Goal: Register for event/course

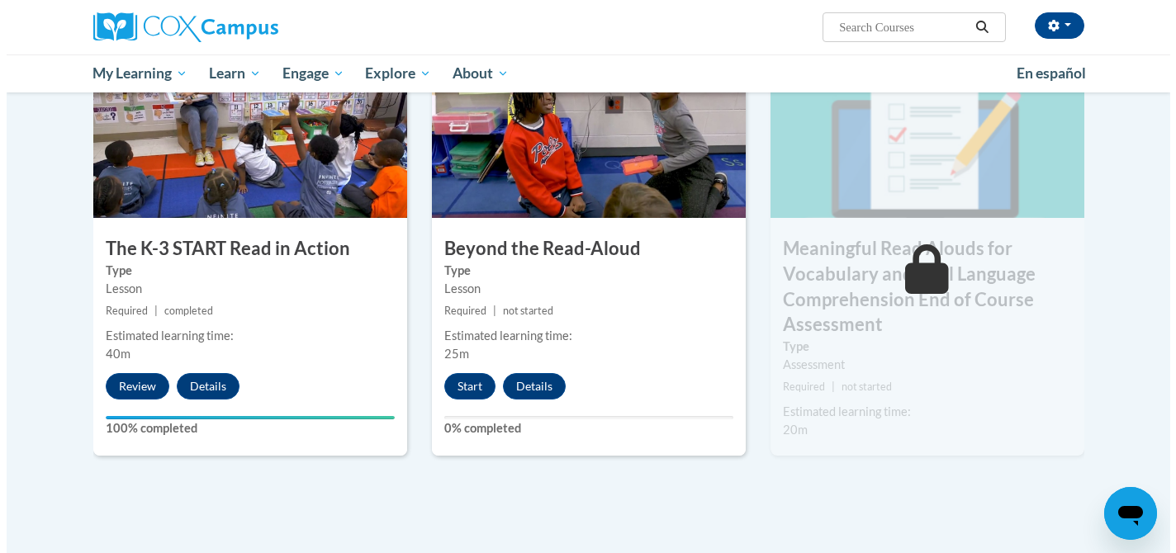
scroll to position [877, 0]
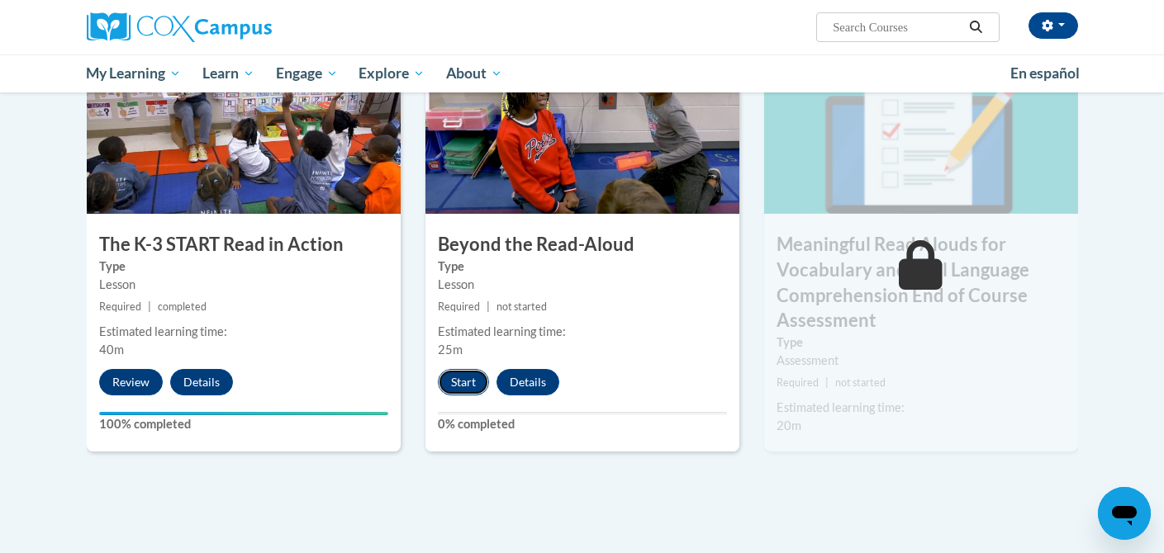
click at [453, 381] on button "Start" at bounding box center [463, 382] width 51 height 26
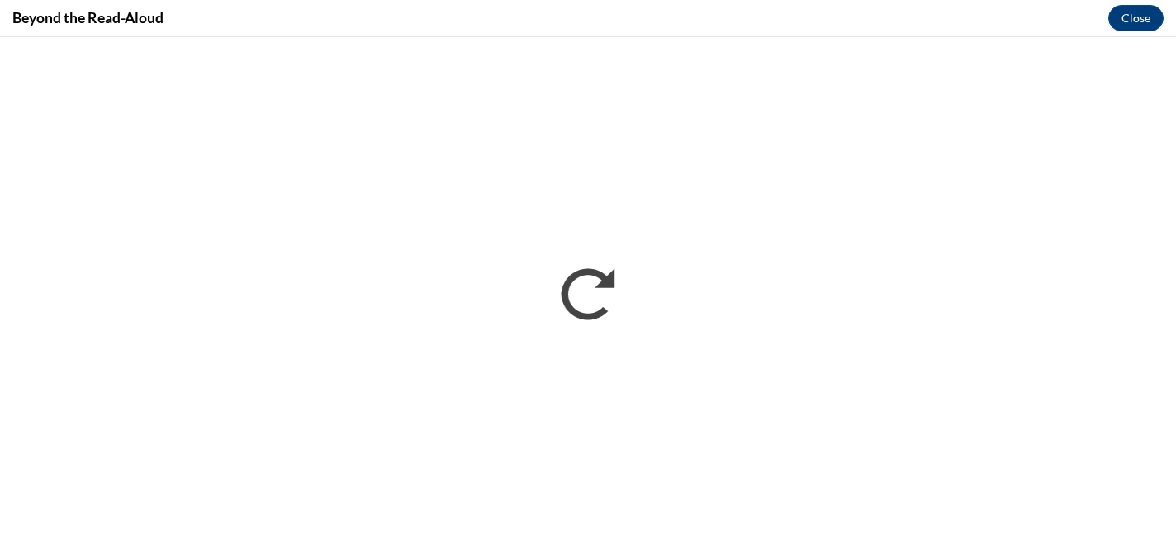
scroll to position [0, 0]
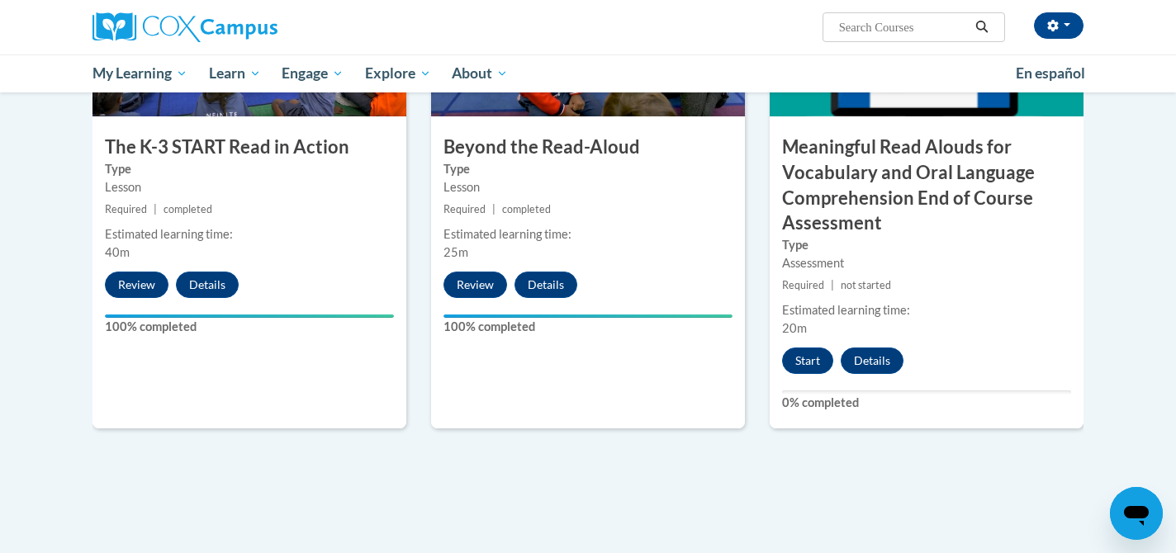
scroll to position [976, 0]
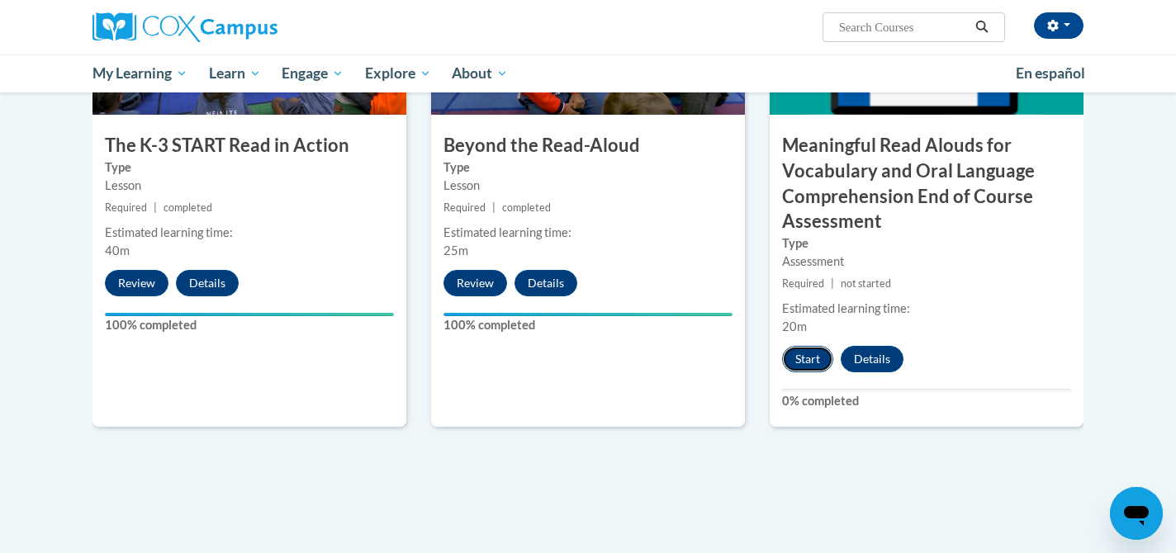
click at [806, 354] on button "Start" at bounding box center [807, 359] width 51 height 26
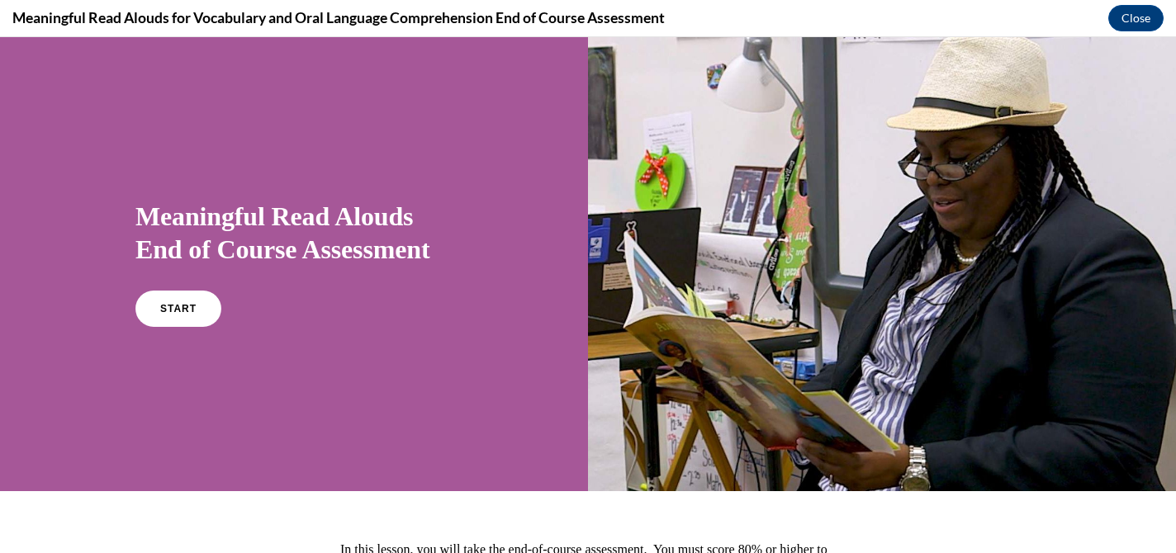
scroll to position [0, 0]
click at [192, 299] on link "START" at bounding box center [178, 309] width 90 height 38
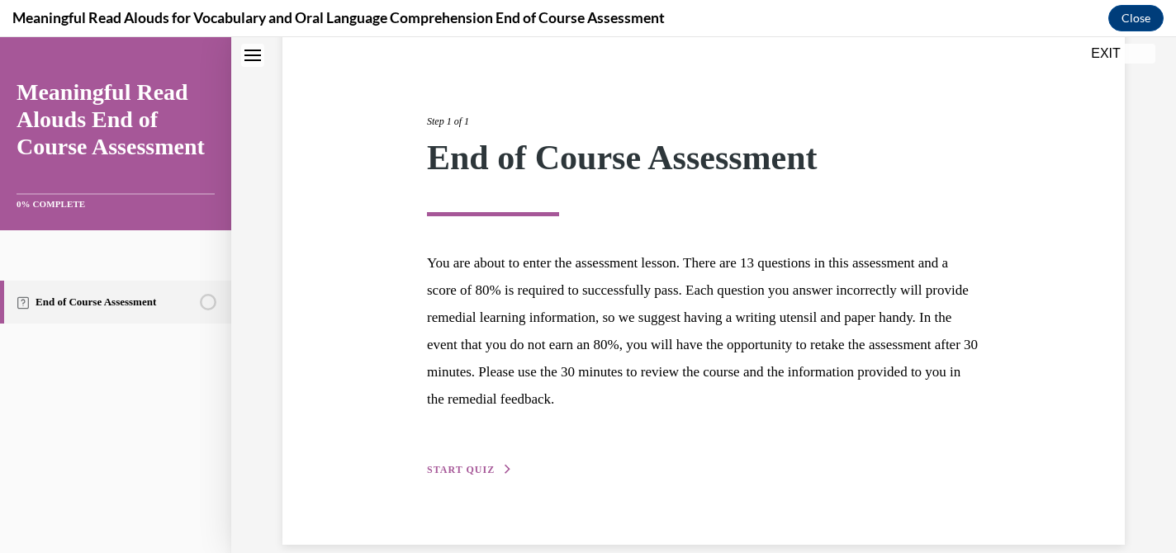
scroll to position [178, 0]
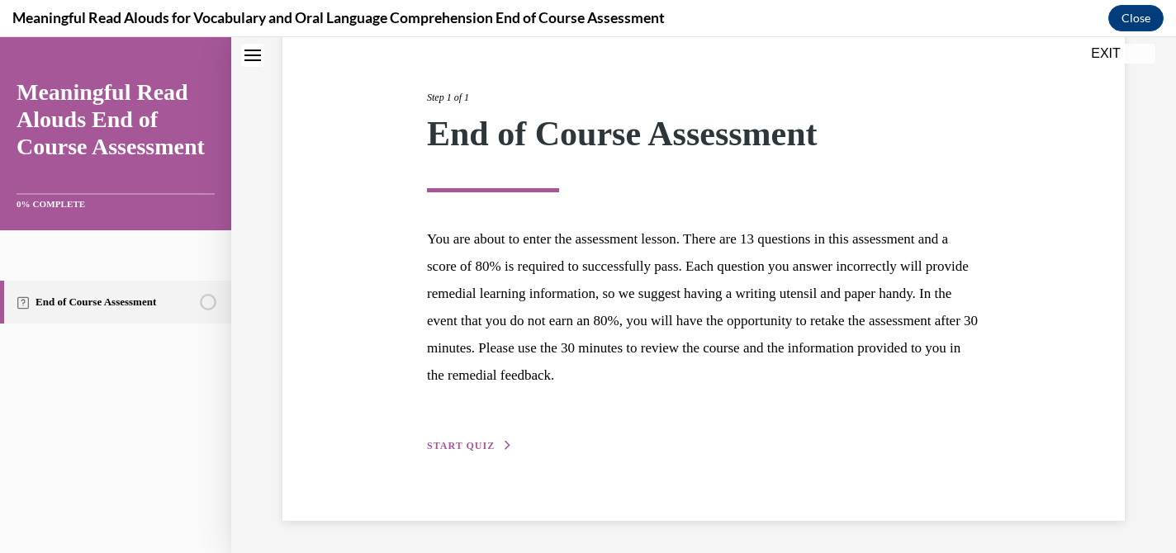
click at [482, 444] on span "START QUIZ" at bounding box center [461, 446] width 68 height 12
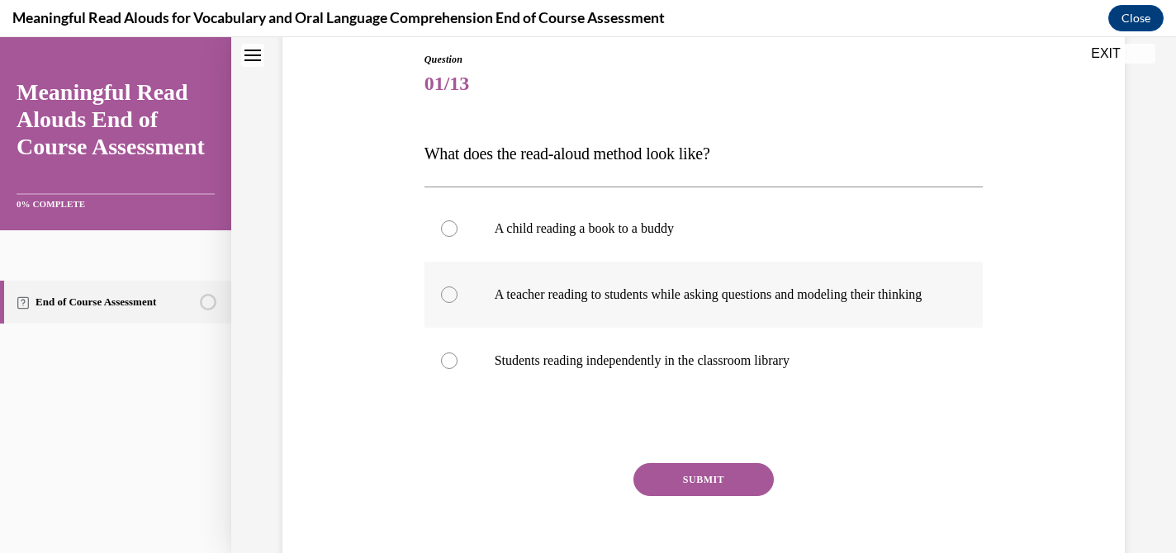
click at [729, 302] on p "A teacher reading to students while asking questions and modeling their thinking" at bounding box center [719, 295] width 448 height 17
click at [458, 302] on input "A teacher reading to students while asking questions and modeling their thinking" at bounding box center [449, 295] width 17 height 17
radio input "true"
click at [724, 496] on button "SUBMIT" at bounding box center [704, 479] width 140 height 33
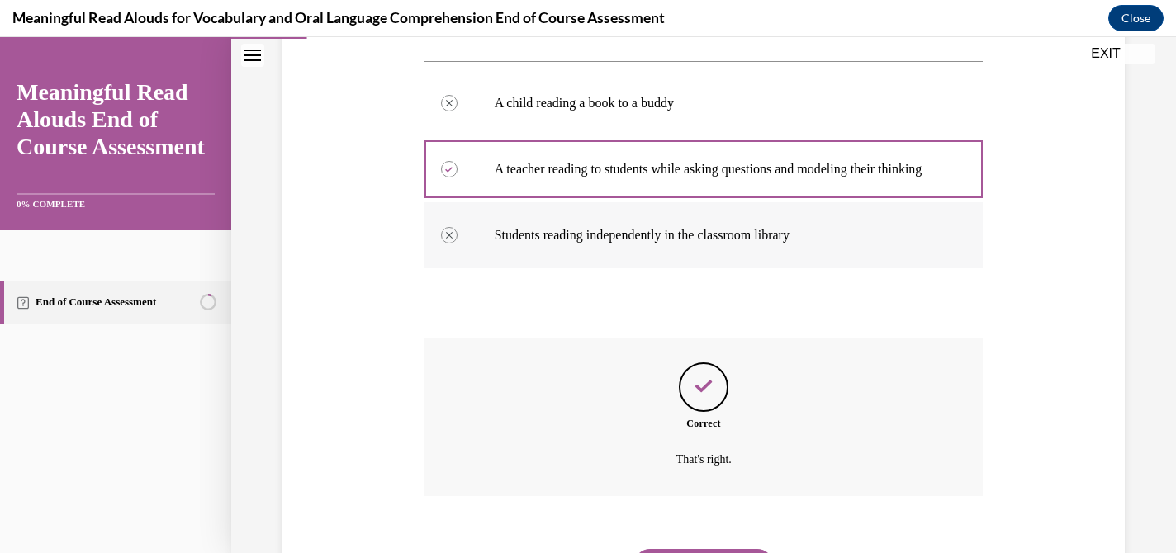
scroll to position [406, 0]
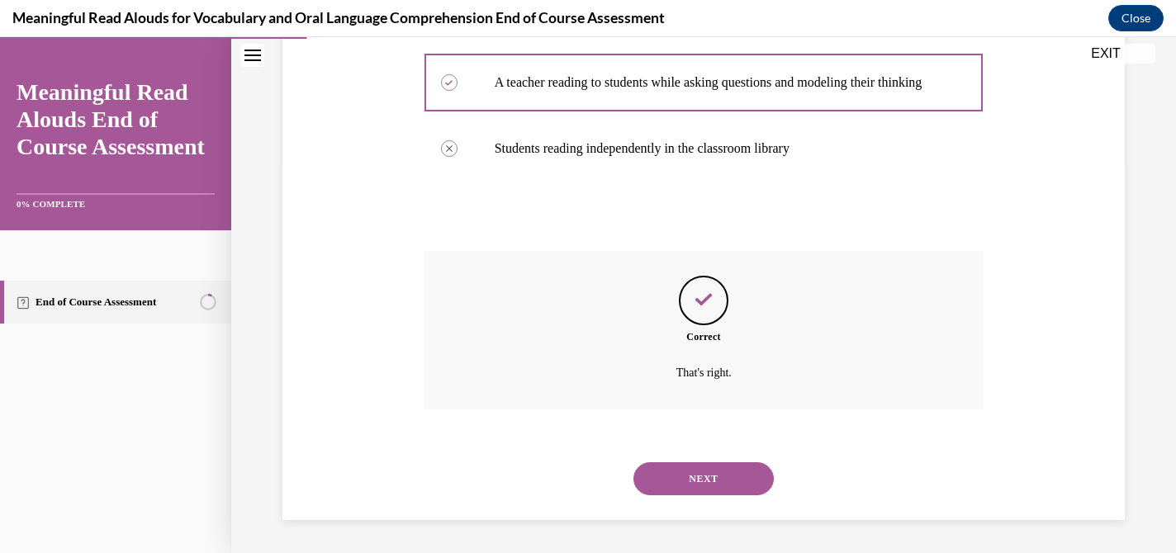
click at [686, 444] on button "SUBMIT" at bounding box center [704, 451] width 140 height 33
click at [695, 471] on button "NEXT" at bounding box center [704, 479] width 140 height 33
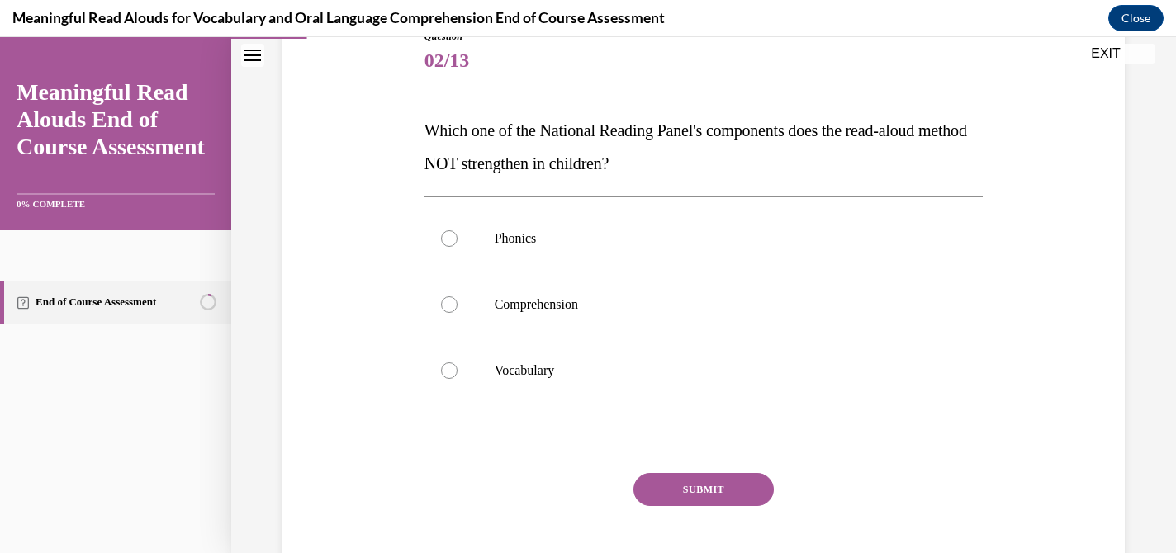
scroll to position [205, 0]
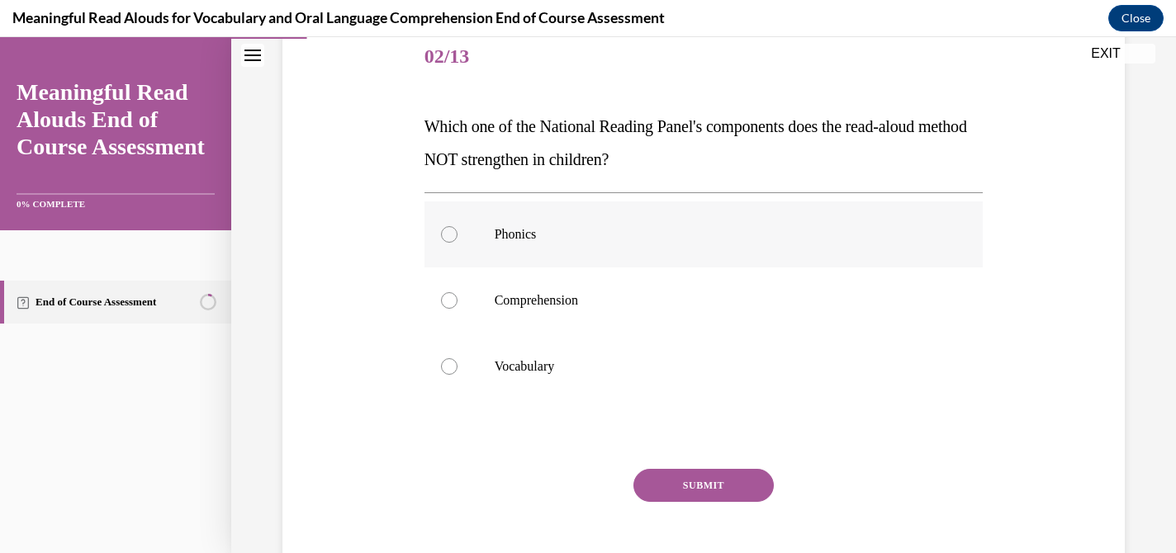
click at [452, 234] on div at bounding box center [449, 234] width 17 height 17
click at [452, 234] on input "Phonics" at bounding box center [449, 234] width 17 height 17
radio input "true"
click at [753, 496] on button "SUBMIT" at bounding box center [704, 485] width 140 height 33
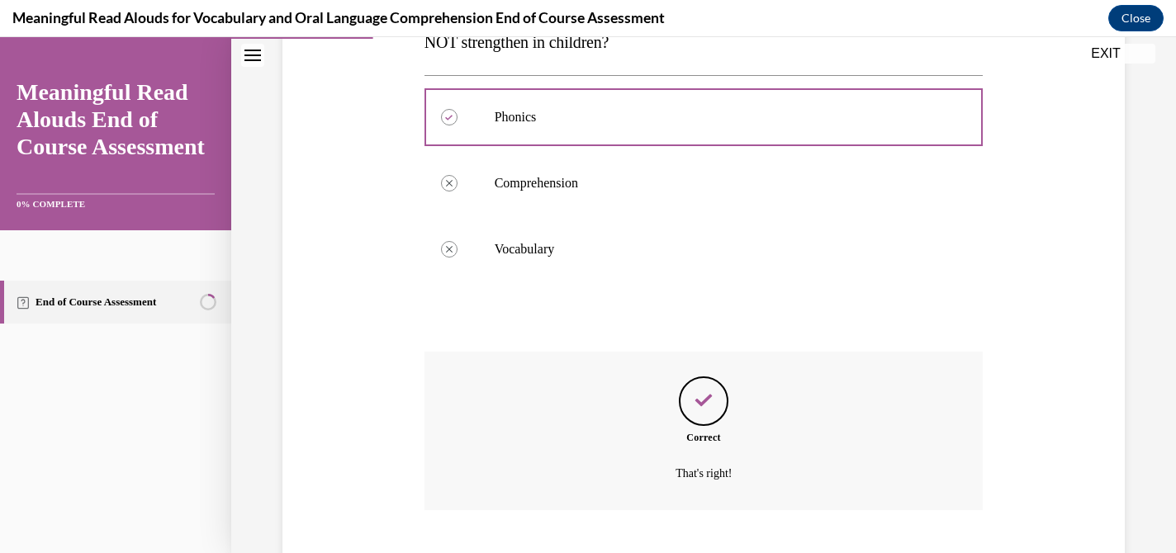
scroll to position [423, 0]
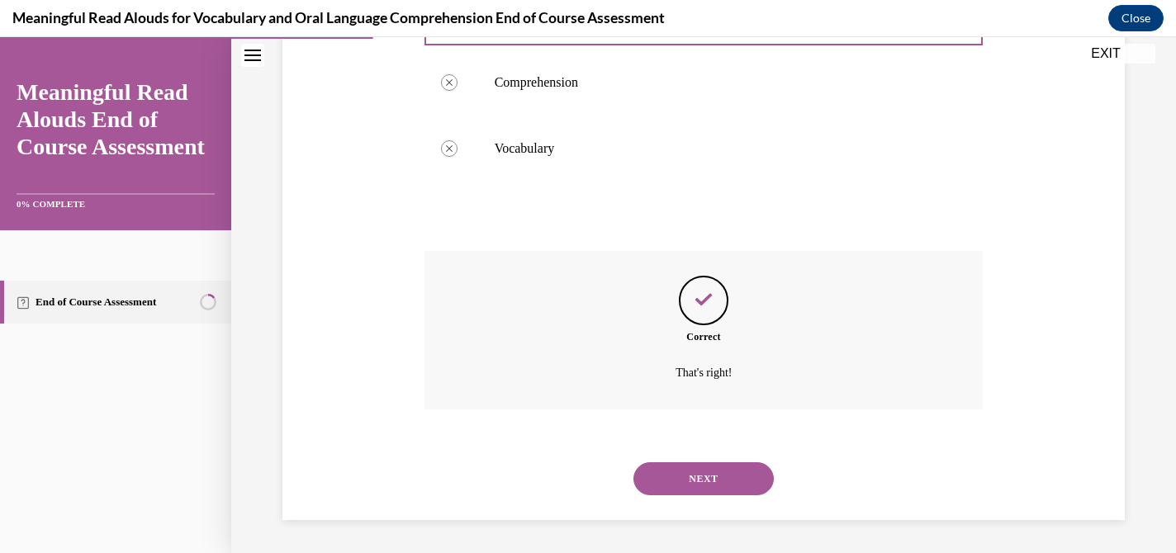
click at [749, 476] on button "NEXT" at bounding box center [704, 479] width 140 height 33
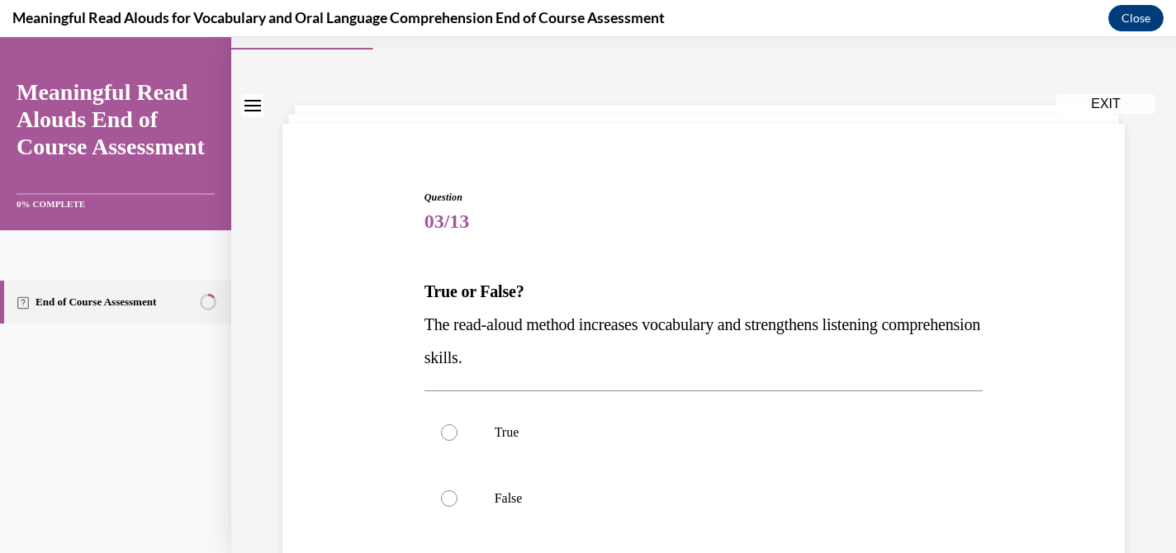
scroll to position [134, 0]
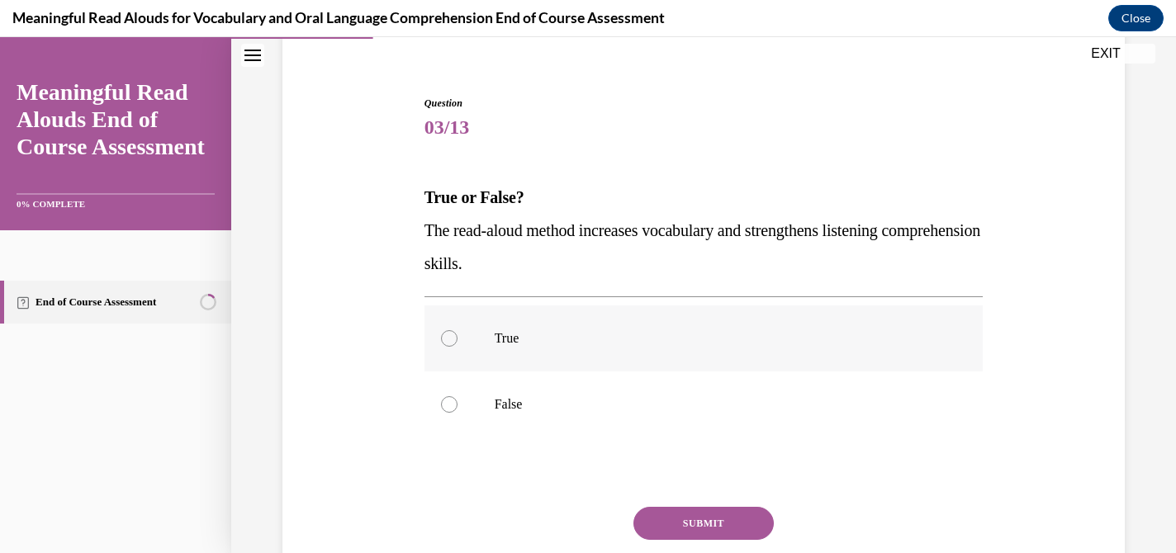
click at [547, 335] on p "True" at bounding box center [719, 338] width 448 height 17
click at [458, 335] on input "True" at bounding box center [449, 338] width 17 height 17
radio input "true"
click at [696, 527] on button "SUBMIT" at bounding box center [704, 523] width 140 height 33
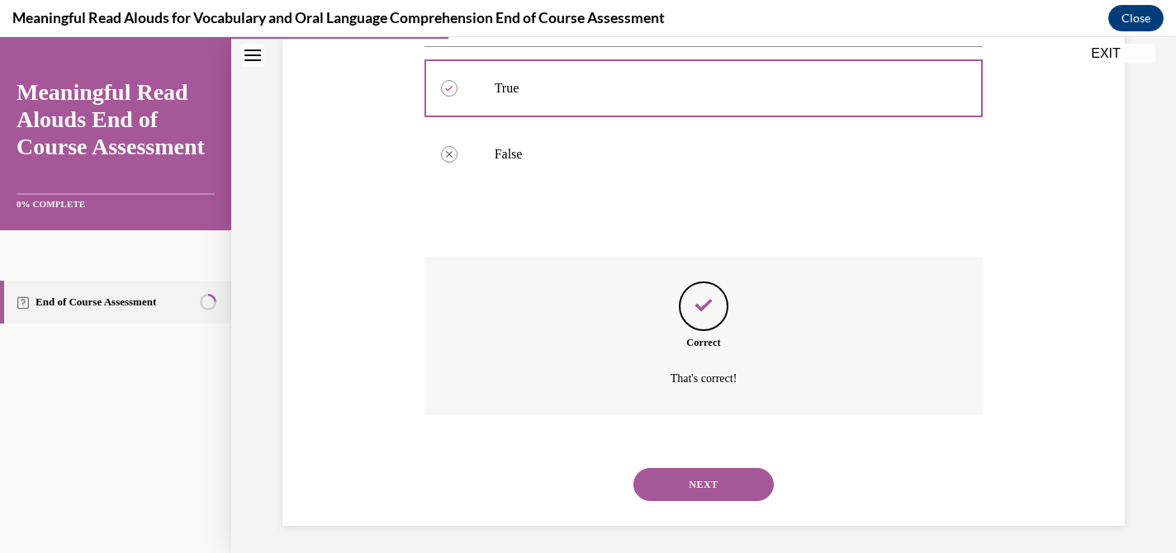
scroll to position [390, 0]
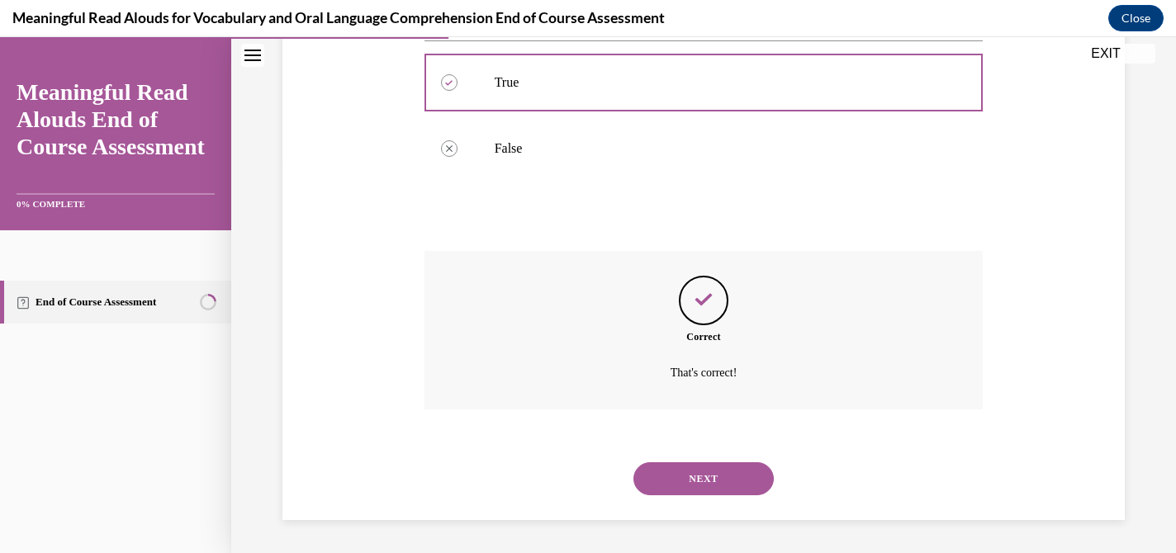
click at [707, 479] on button "NEXT" at bounding box center [704, 479] width 140 height 33
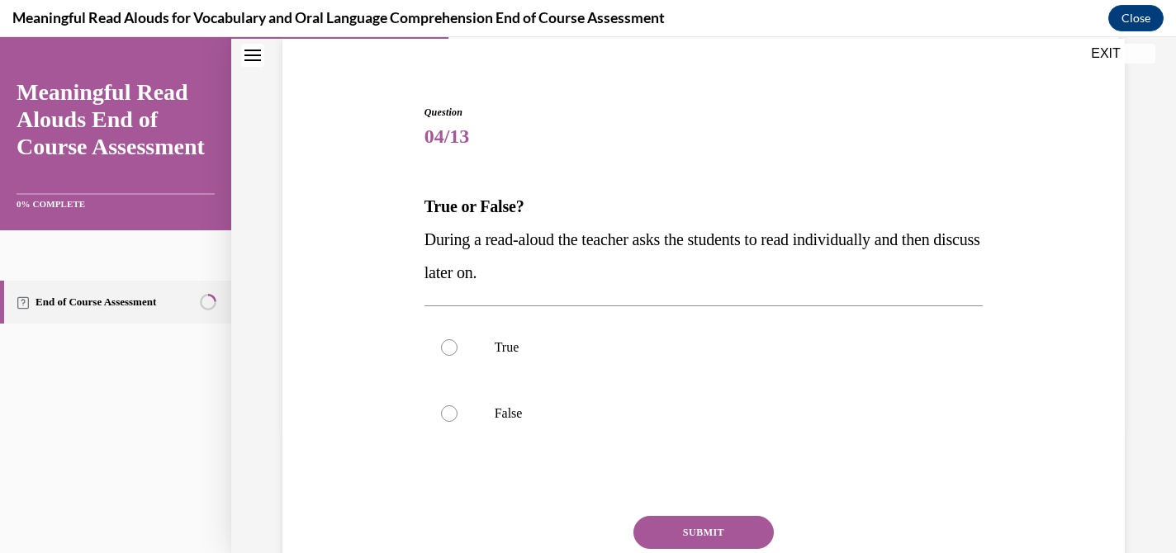
scroll to position [137, 0]
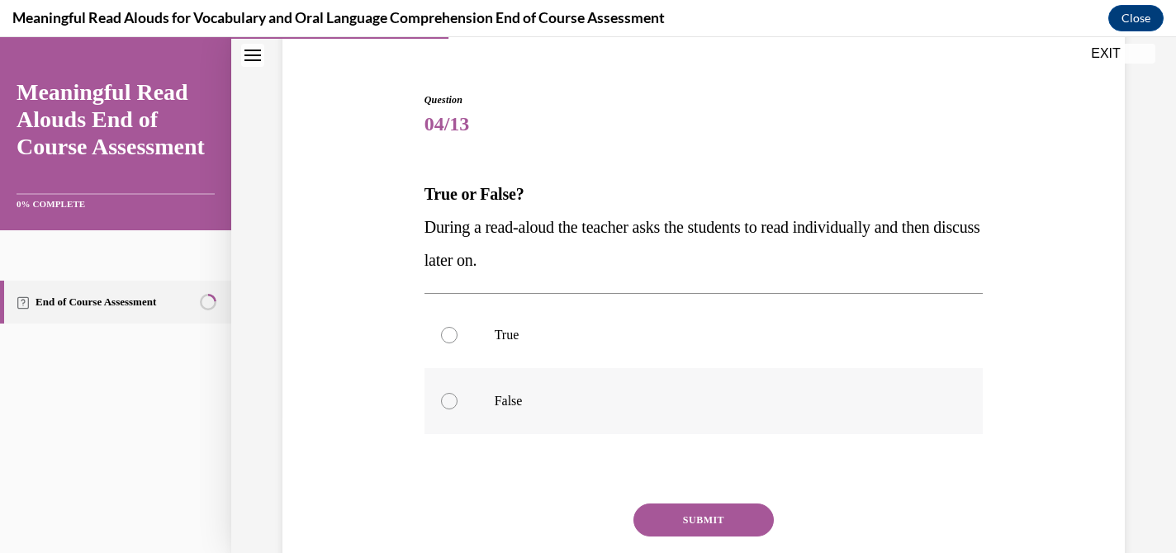
click at [648, 405] on p "False" at bounding box center [719, 401] width 448 height 17
click at [458, 405] on input "False" at bounding box center [449, 401] width 17 height 17
radio input "true"
click at [696, 525] on button "SUBMIT" at bounding box center [704, 520] width 140 height 33
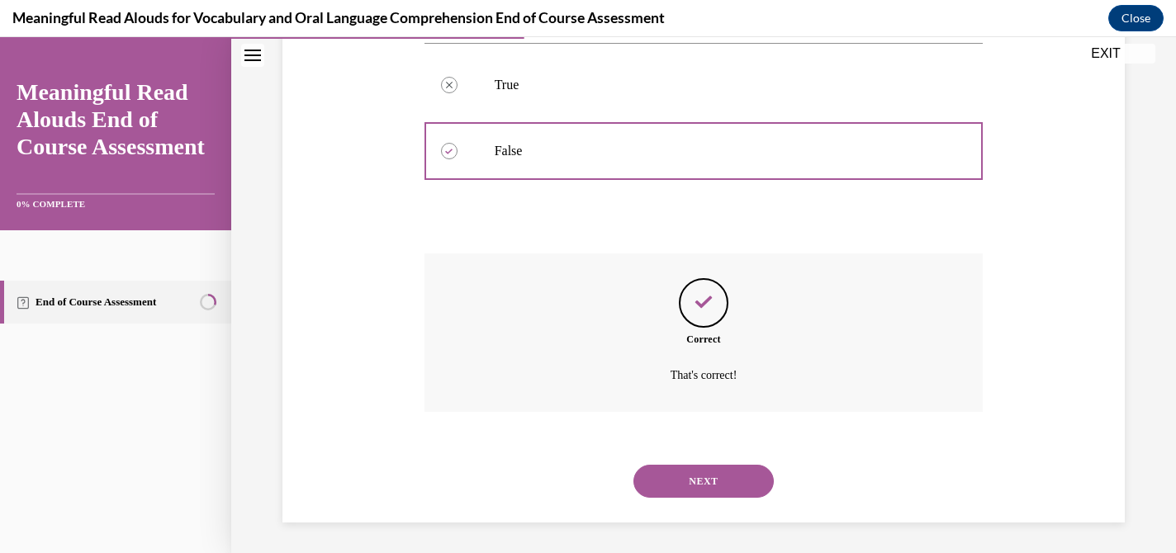
scroll to position [390, 0]
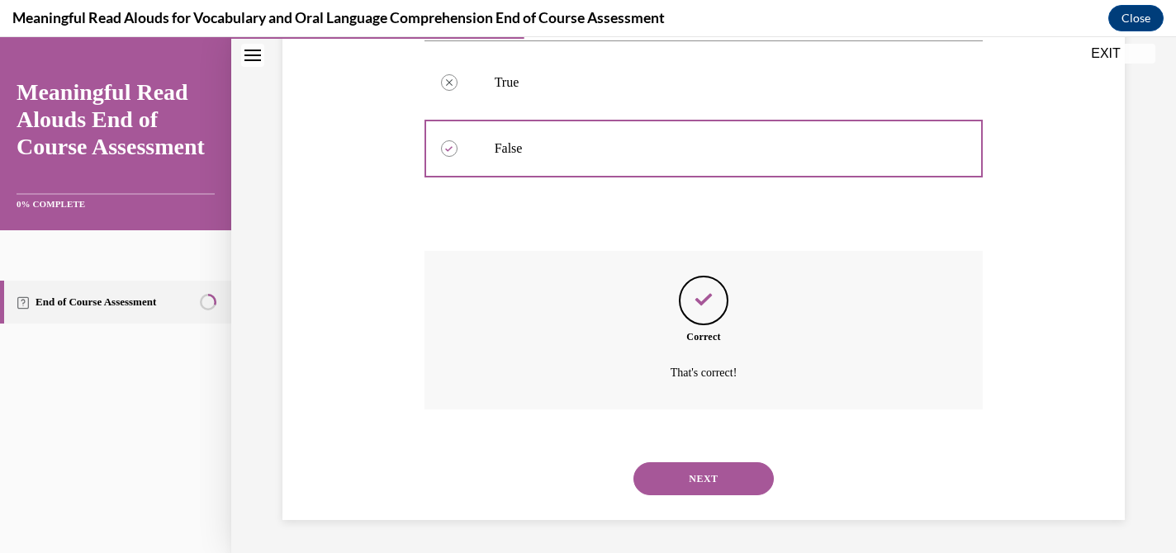
click at [719, 476] on button "NEXT" at bounding box center [704, 479] width 140 height 33
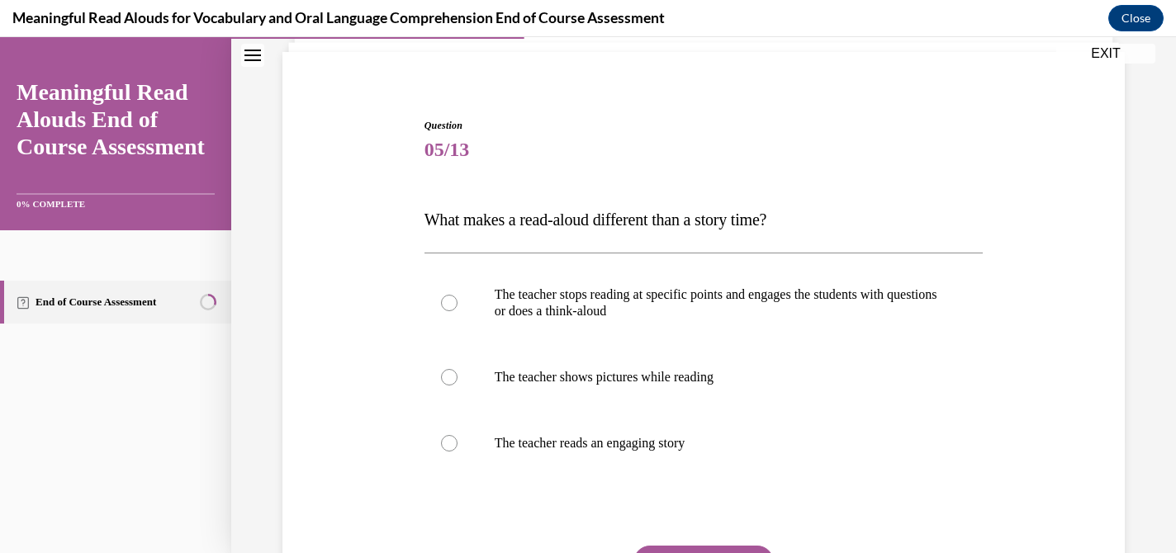
scroll to position [114, 0]
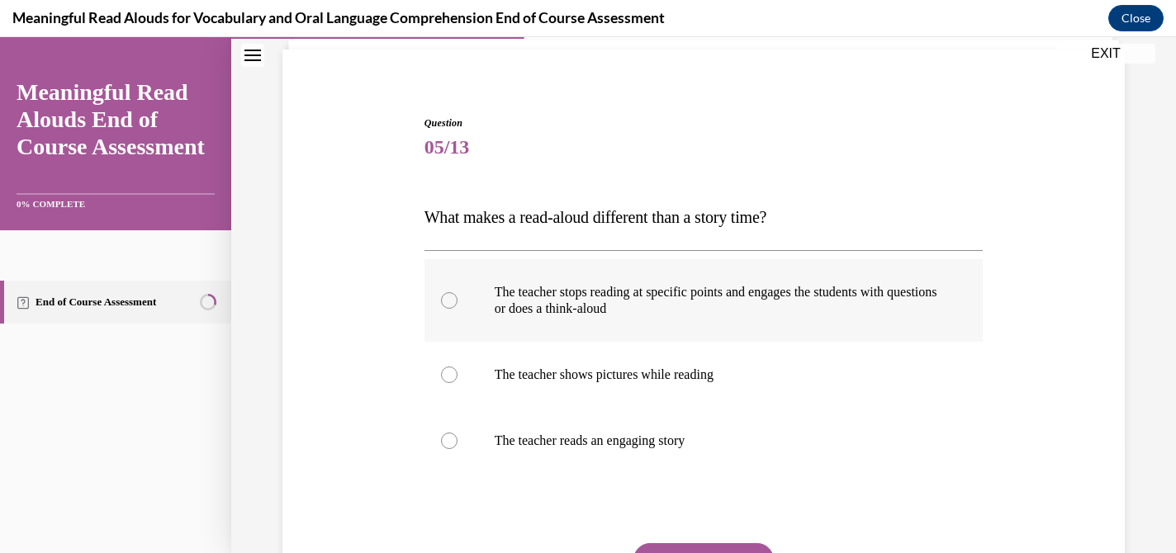
click at [680, 313] on p "The teacher stops reading at specific points and engages the students with ques…" at bounding box center [719, 300] width 448 height 33
click at [458, 309] on input "The teacher stops reading at specific points and engages the students with ques…" at bounding box center [449, 300] width 17 height 17
radio input "true"
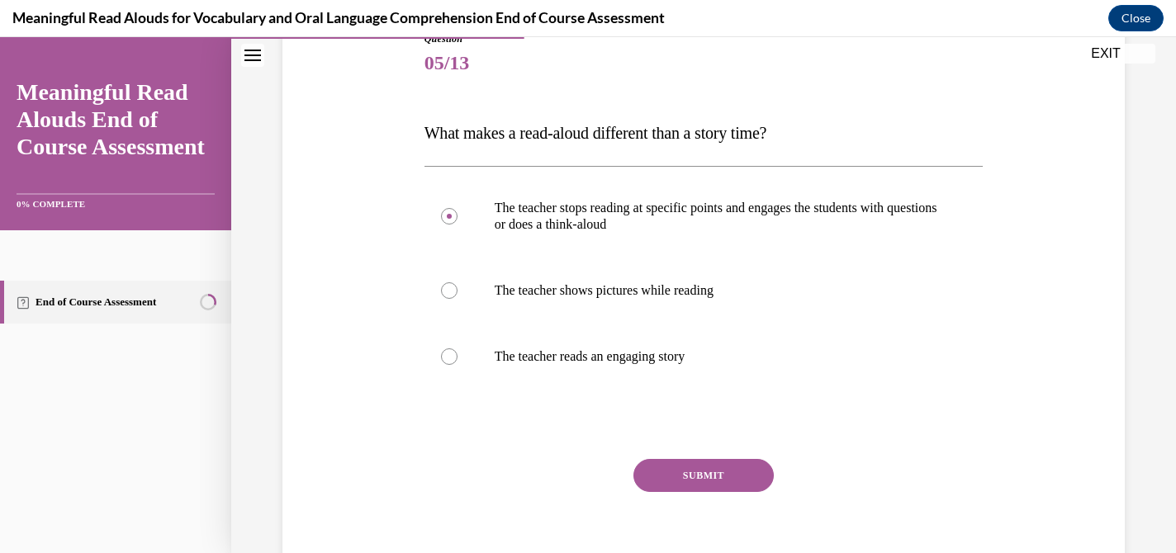
click at [744, 484] on button "SUBMIT" at bounding box center [704, 475] width 140 height 33
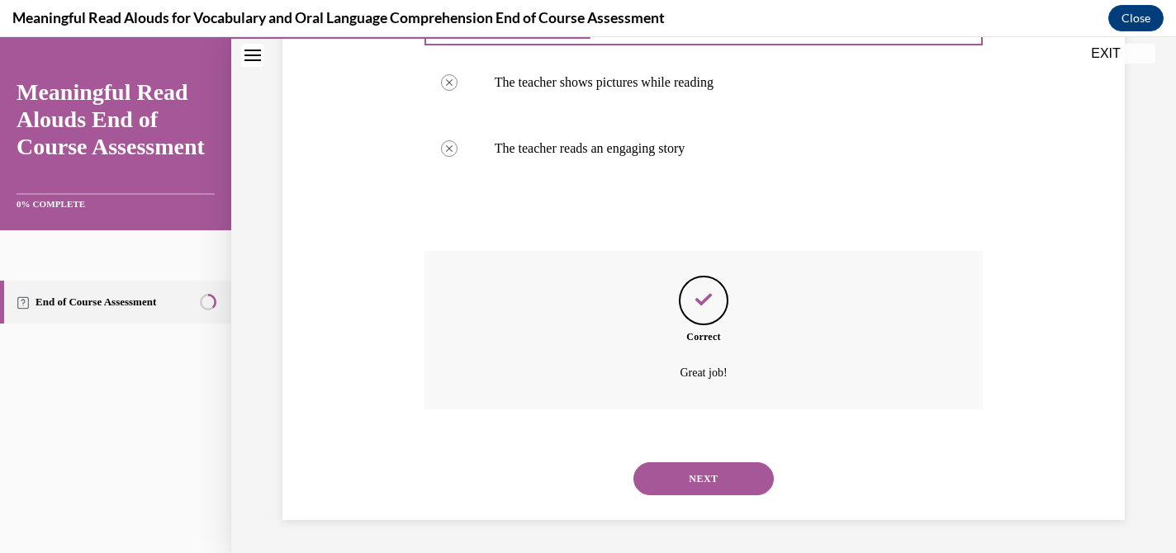
click at [743, 484] on button "NEXT" at bounding box center [704, 479] width 140 height 33
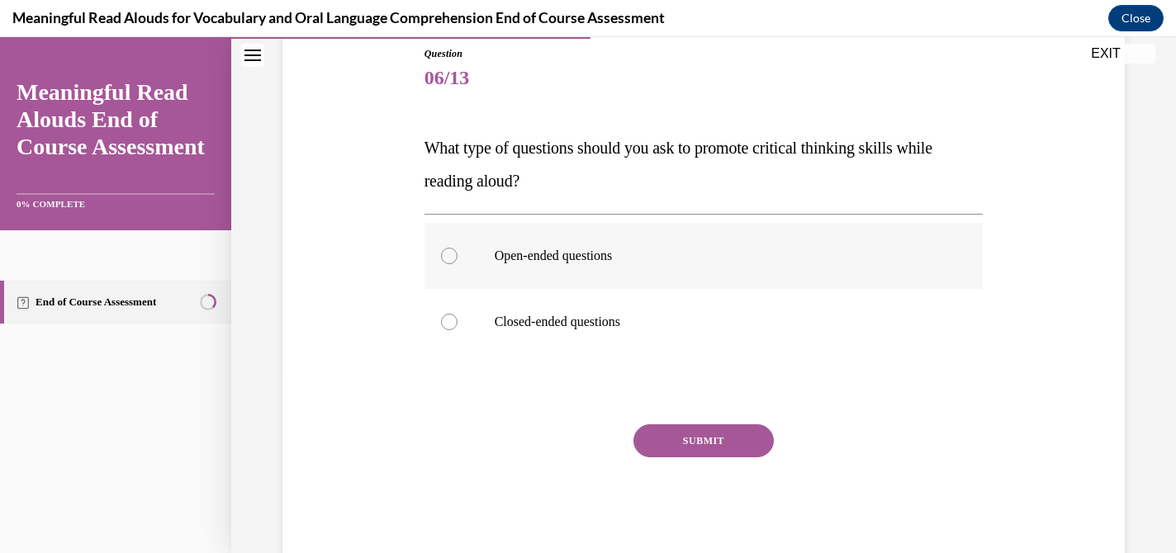
click at [602, 257] on p "Open-ended questions" at bounding box center [719, 256] width 448 height 17
click at [458, 257] on input "Open-ended questions" at bounding box center [449, 256] width 17 height 17
radio input "true"
click at [678, 444] on button "SUBMIT" at bounding box center [704, 441] width 140 height 33
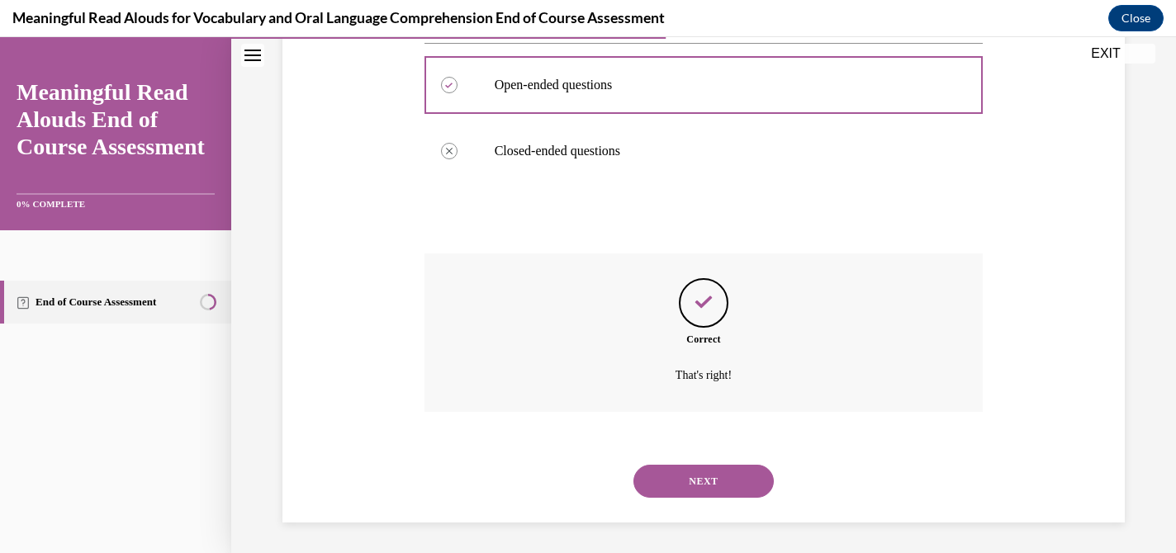
scroll to position [357, 0]
click at [704, 477] on button "NEXT" at bounding box center [704, 479] width 140 height 33
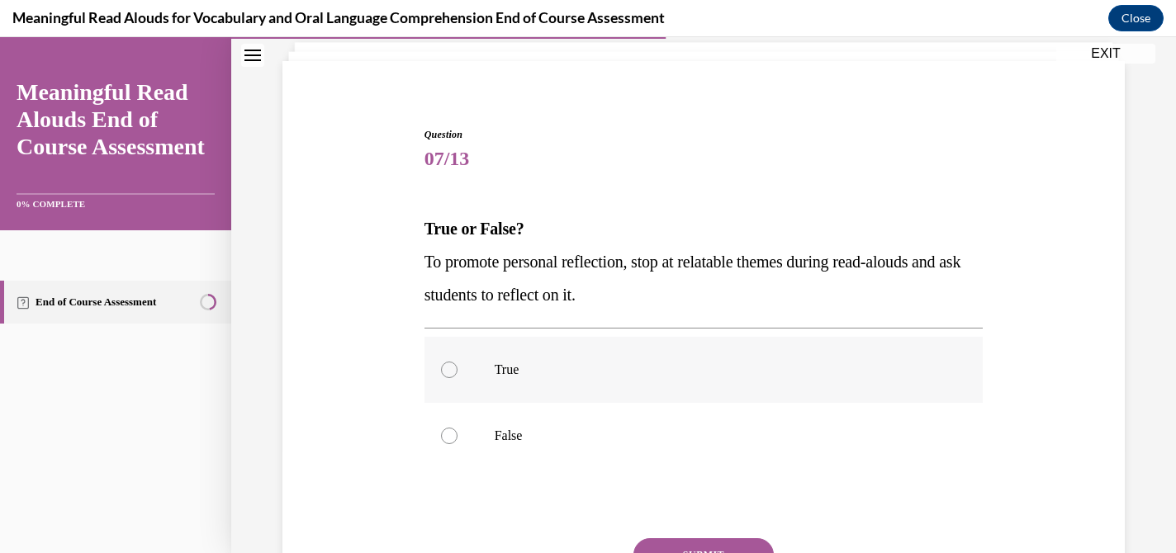
scroll to position [110, 0]
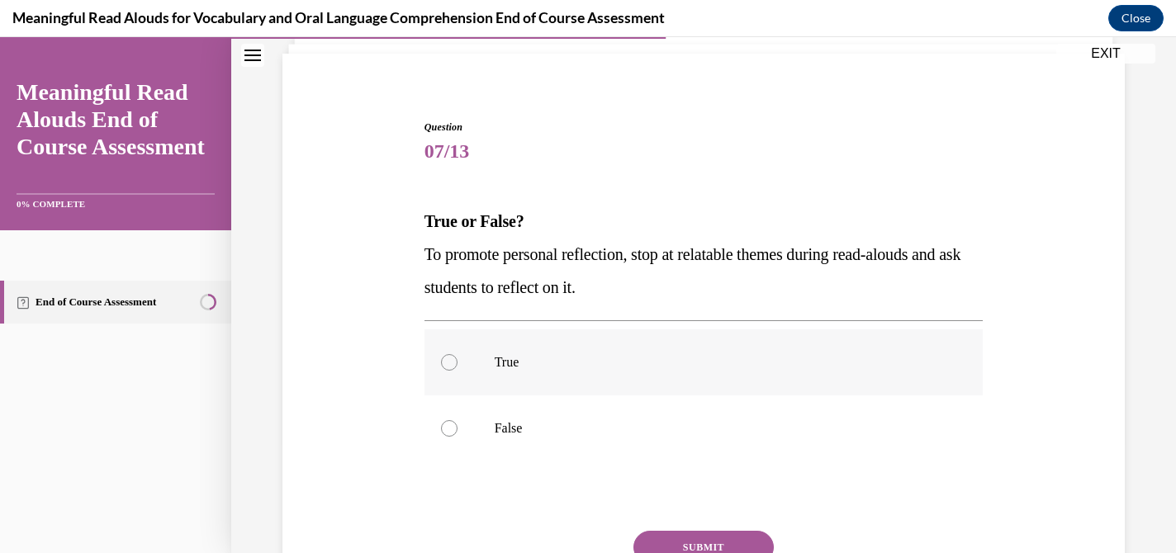
click at [498, 353] on label "True" at bounding box center [704, 363] width 559 height 66
click at [458, 354] on input "True" at bounding box center [449, 362] width 17 height 17
radio input "true"
click at [696, 537] on button "SUBMIT" at bounding box center [704, 547] width 140 height 33
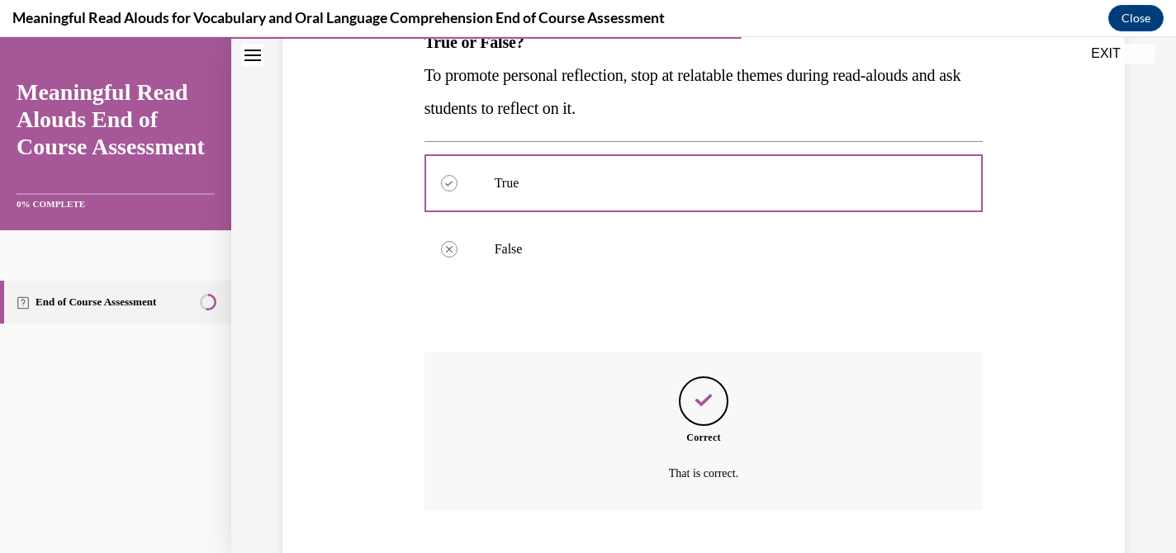
scroll to position [390, 0]
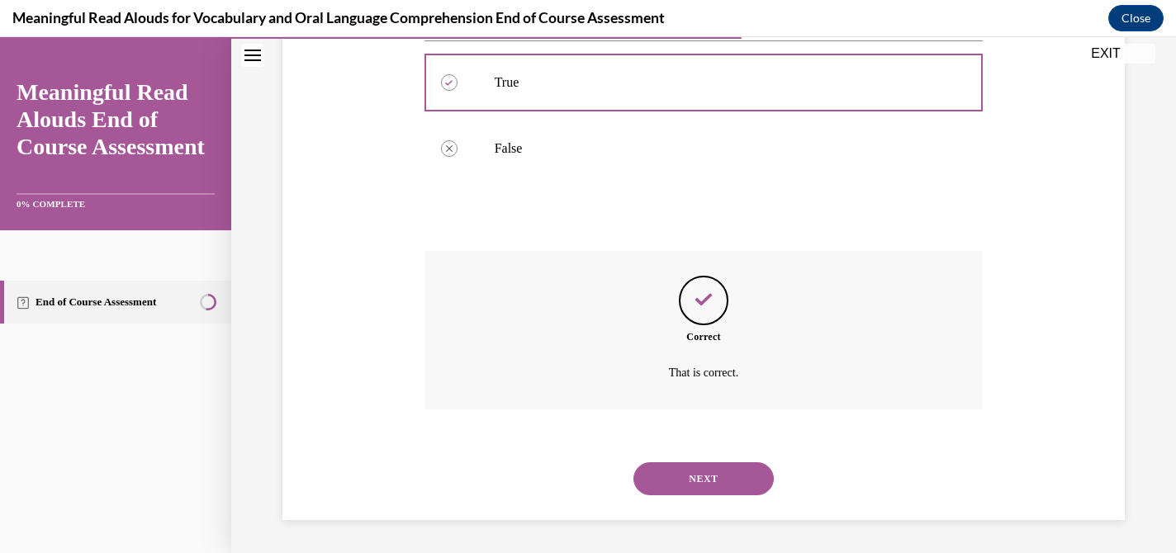
click at [705, 492] on button "NEXT" at bounding box center [704, 479] width 140 height 33
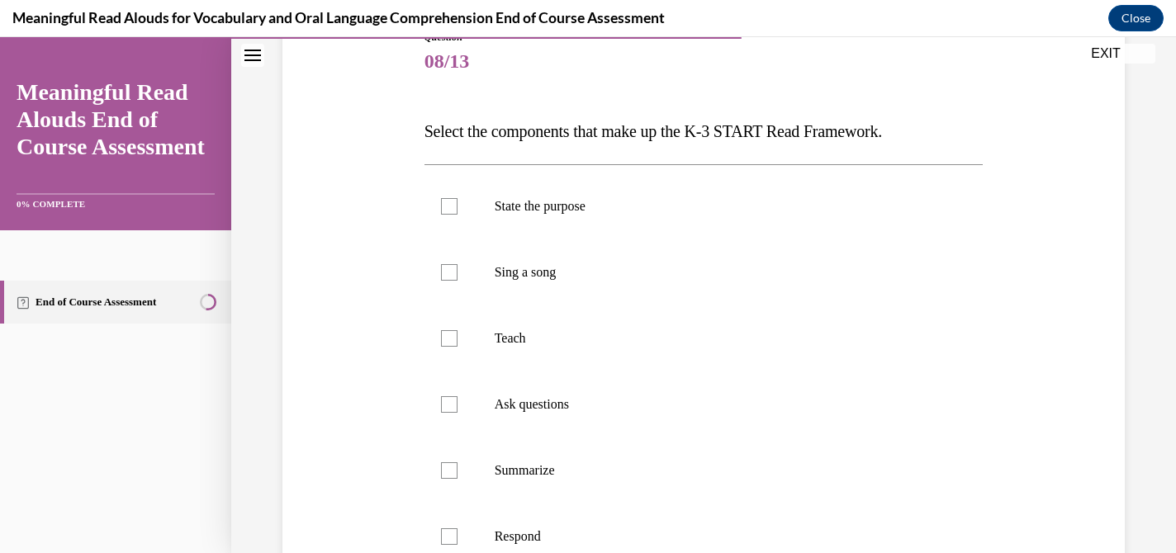
scroll to position [203, 0]
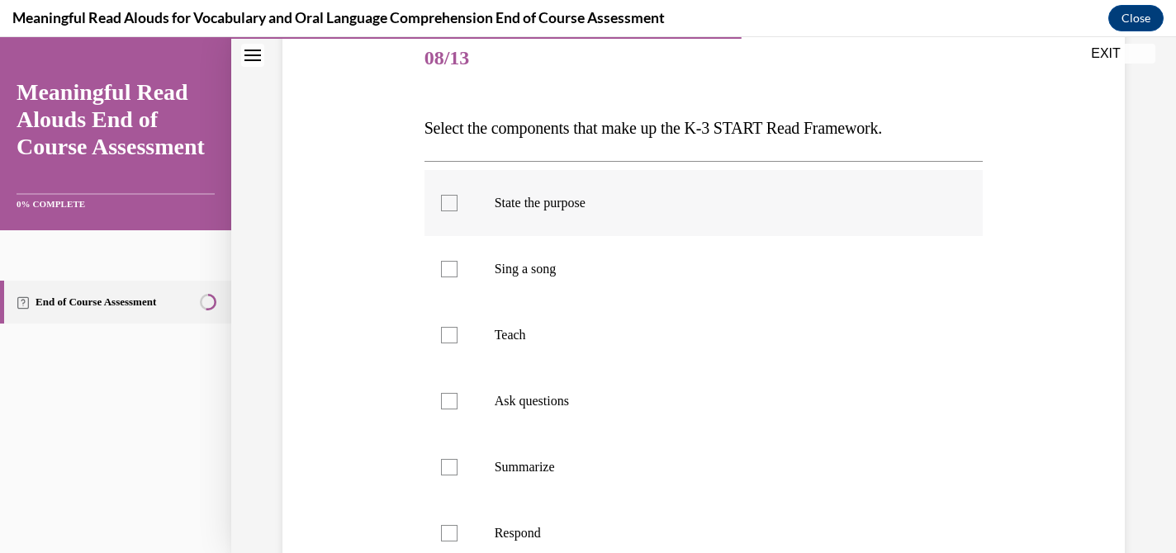
click at [454, 201] on div at bounding box center [449, 203] width 17 height 17
click at [454, 201] on input "State the purpose" at bounding box center [449, 203] width 17 height 17
checkbox input "true"
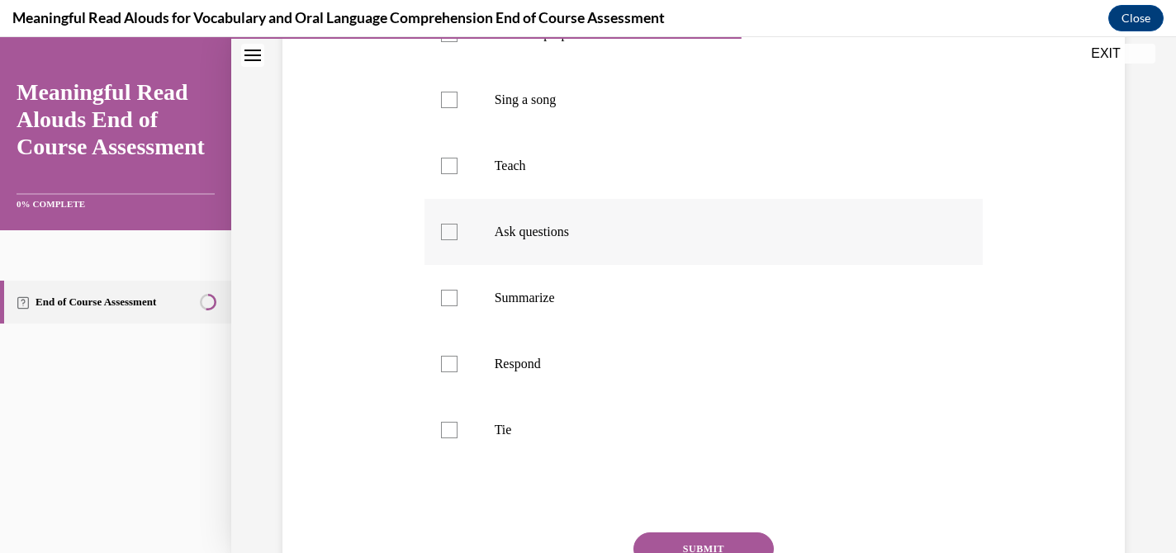
scroll to position [380, 0]
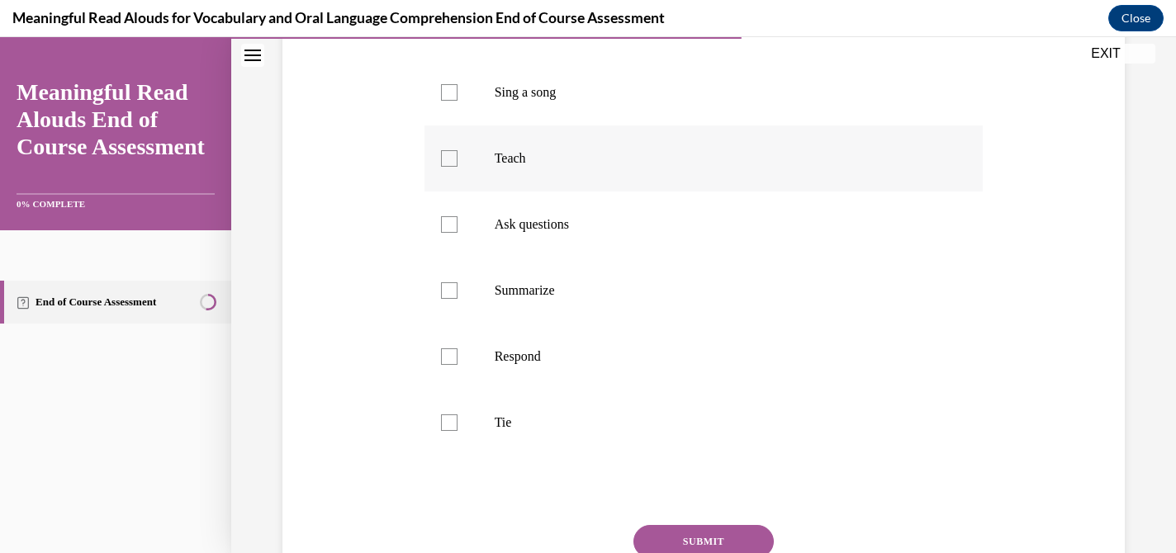
click at [447, 173] on label "Teach" at bounding box center [704, 159] width 559 height 66
click at [447, 167] on input "Teach" at bounding box center [449, 158] width 17 height 17
checkbox input "true"
click at [451, 230] on div at bounding box center [449, 224] width 17 height 17
click at [451, 230] on input "Ask questions" at bounding box center [449, 224] width 17 height 17
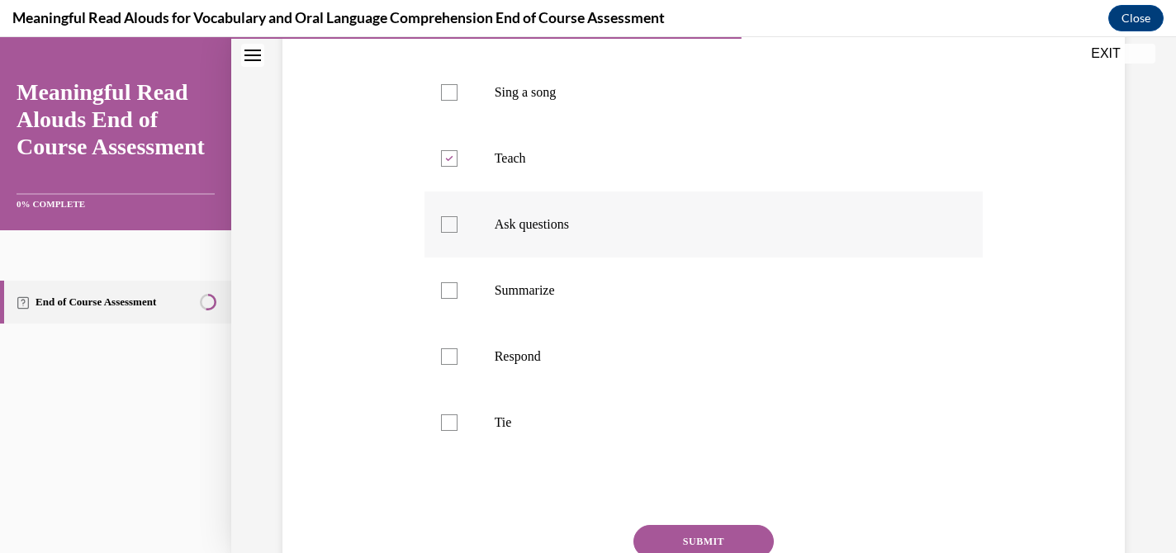
checkbox input "true"
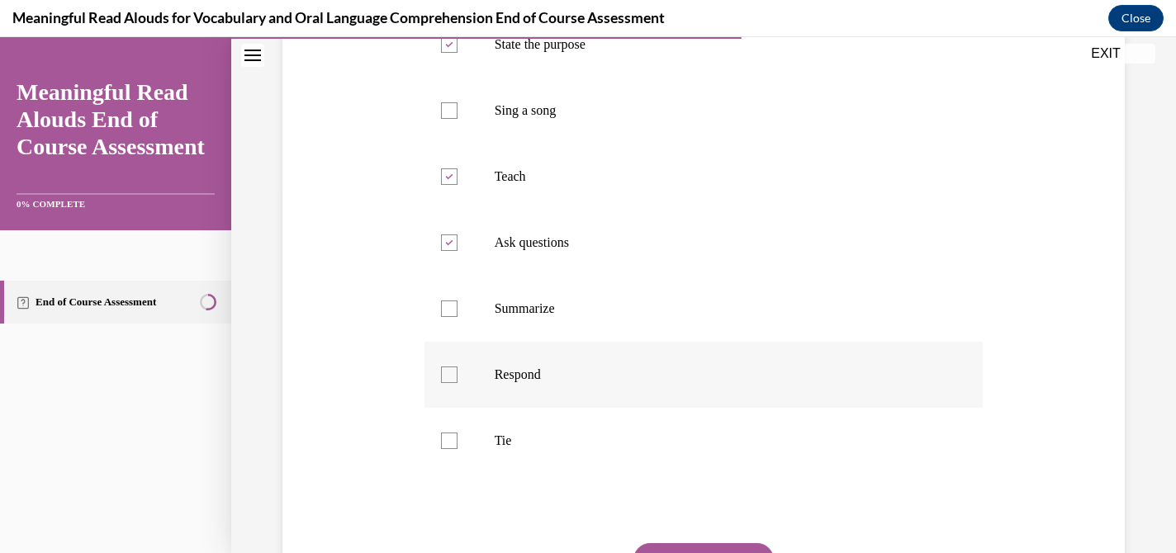
scroll to position [361, 0]
click at [454, 373] on div at bounding box center [449, 376] width 17 height 17
click at [454, 373] on input "Respond" at bounding box center [449, 376] width 17 height 17
checkbox input "true"
click at [454, 440] on div at bounding box center [449, 442] width 17 height 17
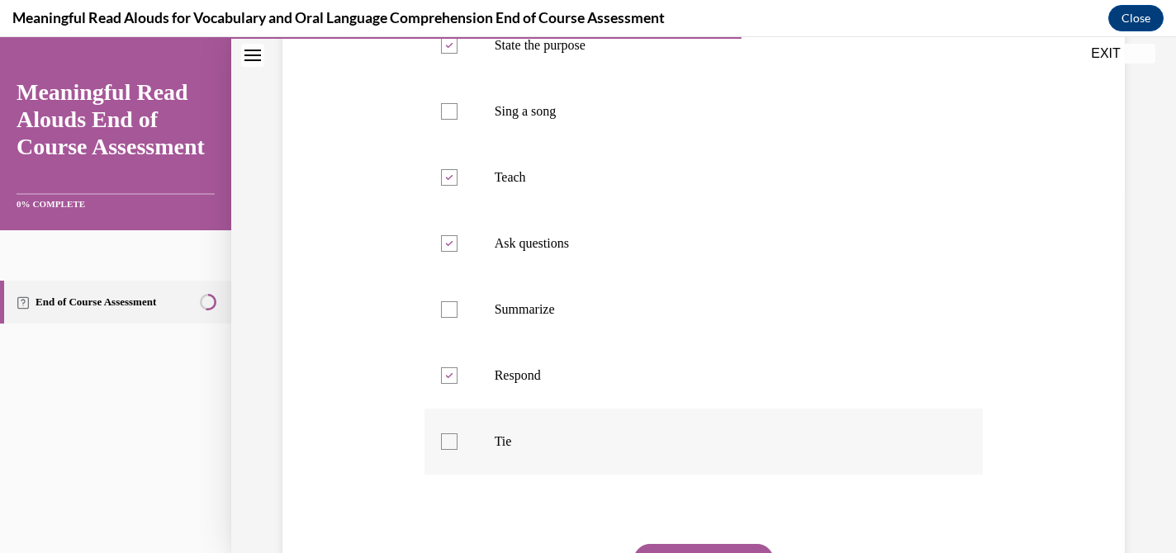
click at [454, 440] on input "Tie" at bounding box center [449, 442] width 17 height 17
checkbox input "true"
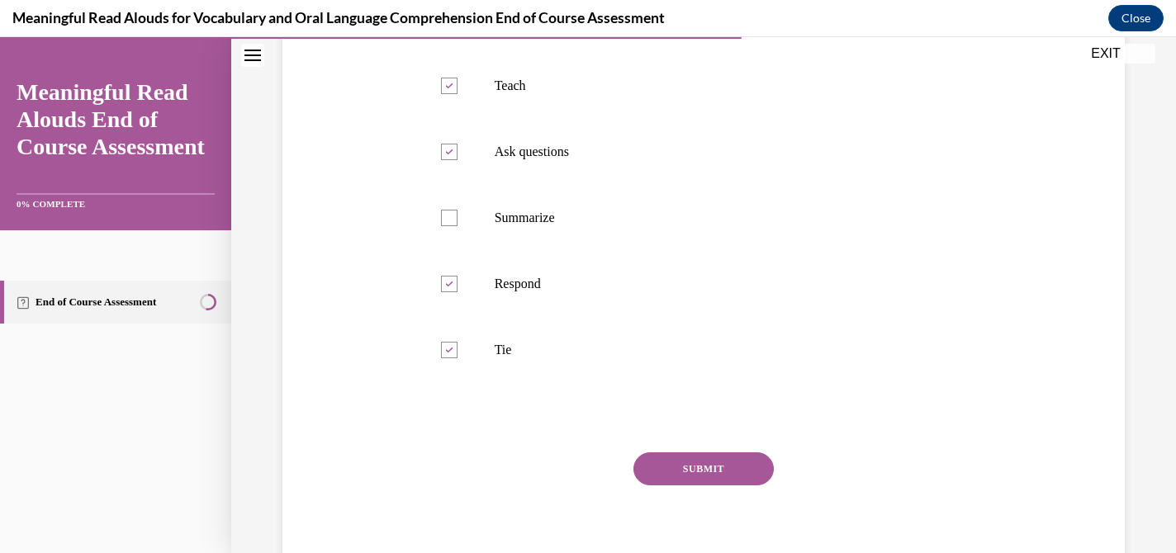
click at [702, 471] on button "SUBMIT" at bounding box center [704, 469] width 140 height 33
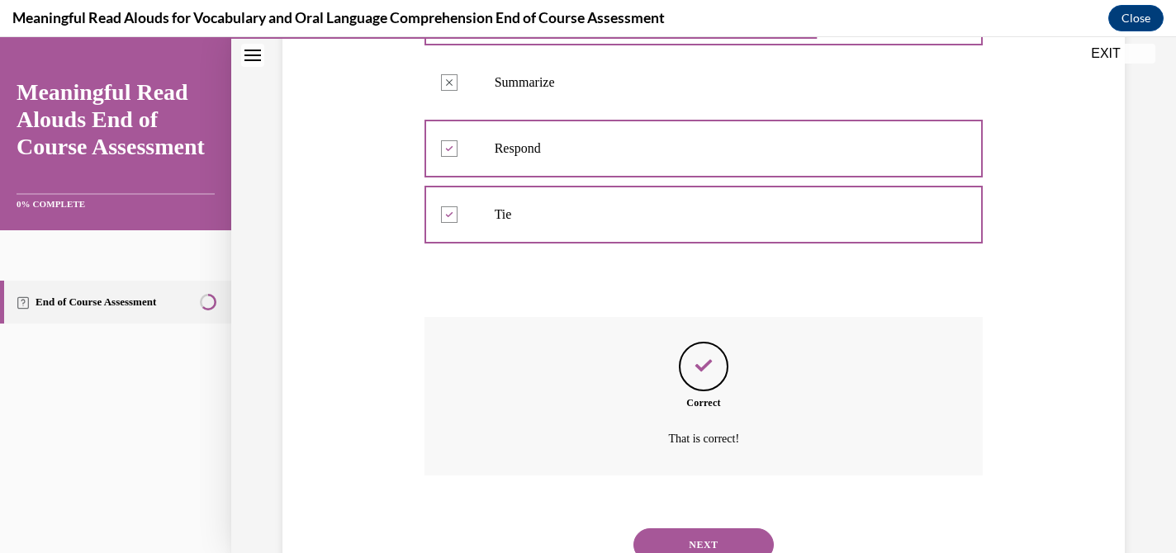
scroll to position [654, 0]
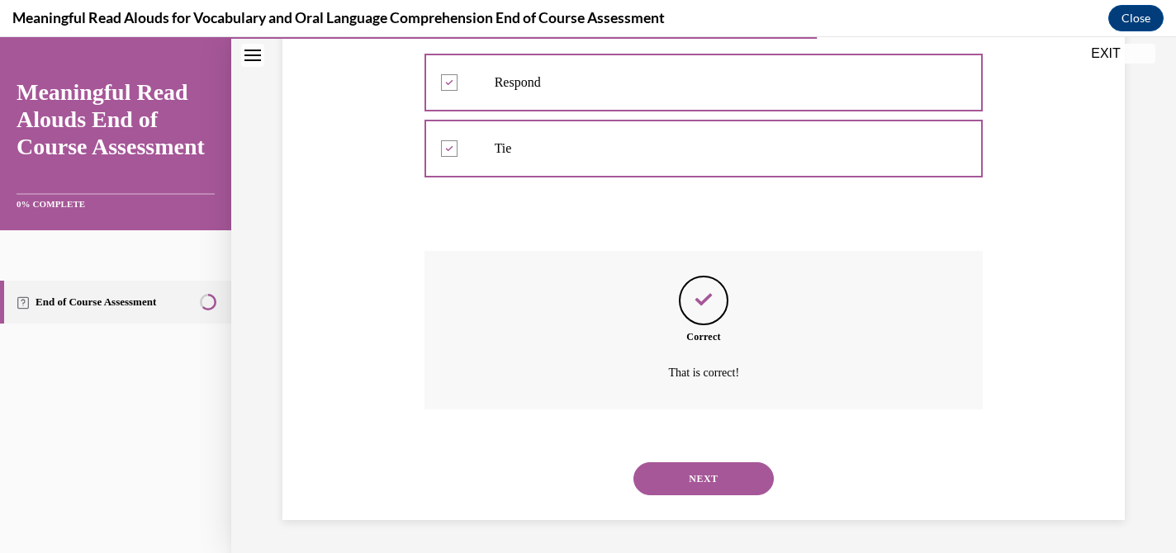
click at [702, 489] on button "NEXT" at bounding box center [704, 479] width 140 height 33
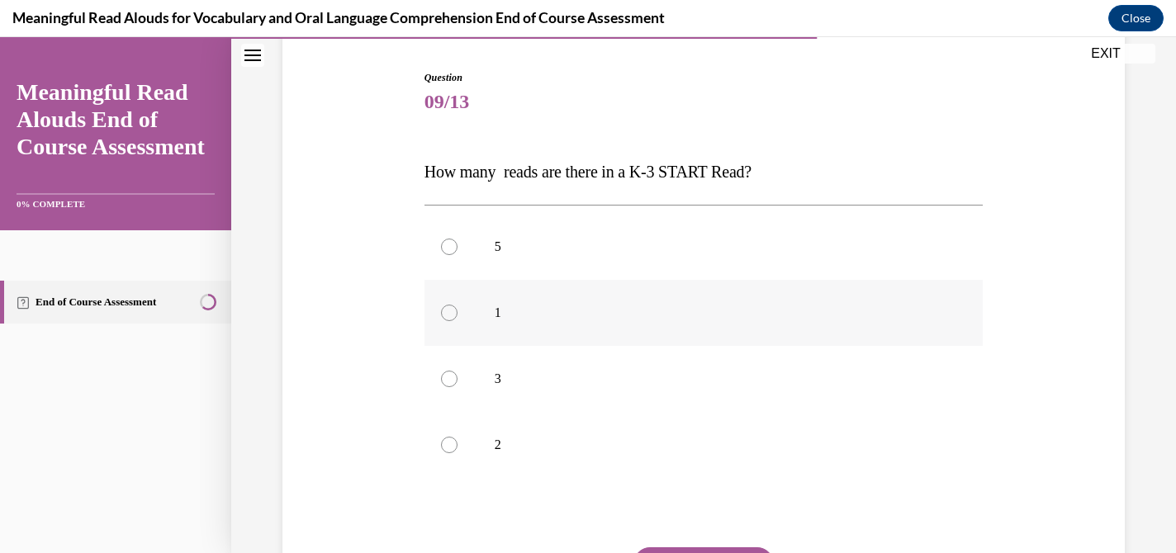
scroll to position [169, 0]
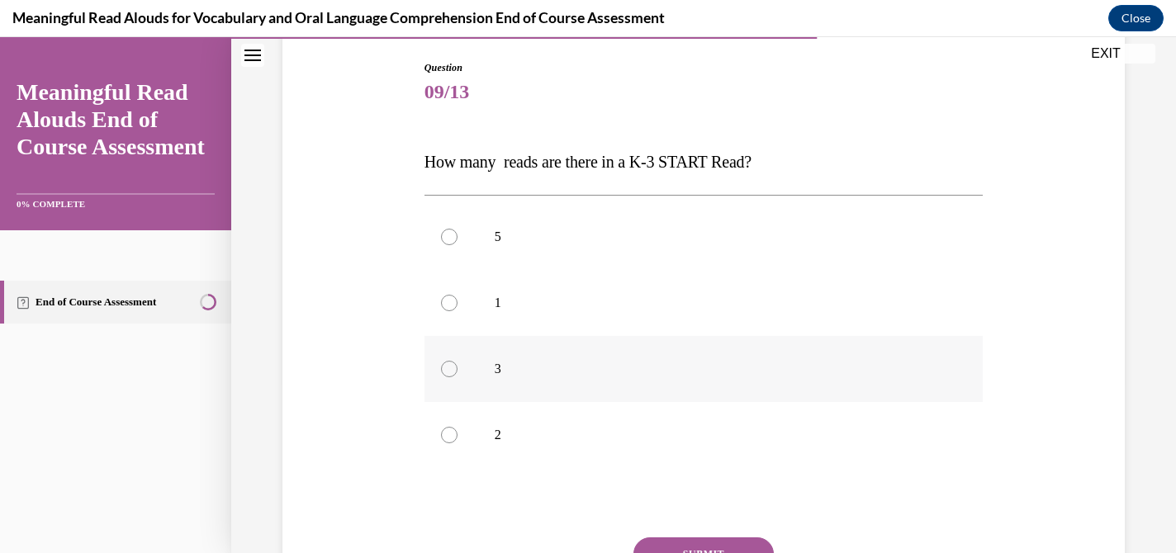
click at [497, 381] on label "3" at bounding box center [704, 369] width 559 height 66
click at [458, 378] on input "3" at bounding box center [449, 369] width 17 height 17
radio input "true"
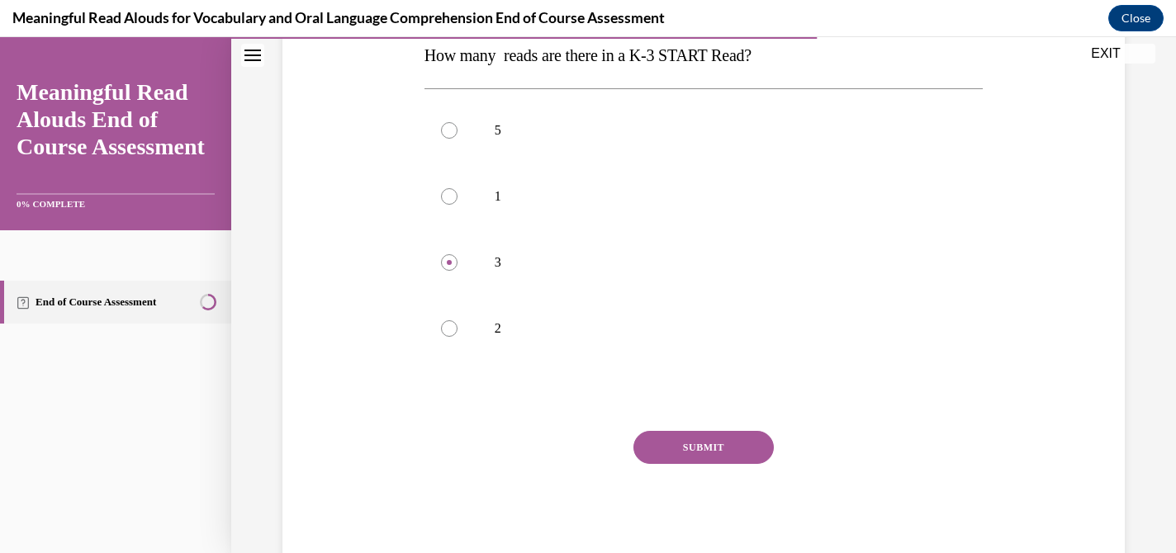
scroll to position [284, 0]
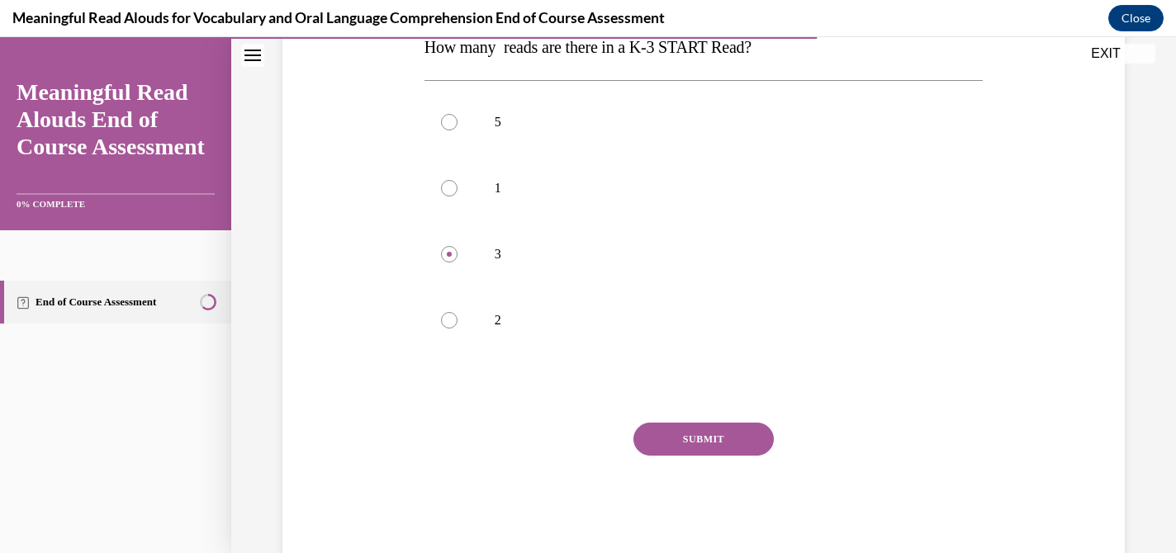
click at [664, 416] on div "Question 09/13 How many reads are there in a K-3 START Read? 5 1 3 2 Correct Th…" at bounding box center [704, 251] width 559 height 613
click at [667, 429] on button "SUBMIT" at bounding box center [704, 439] width 140 height 33
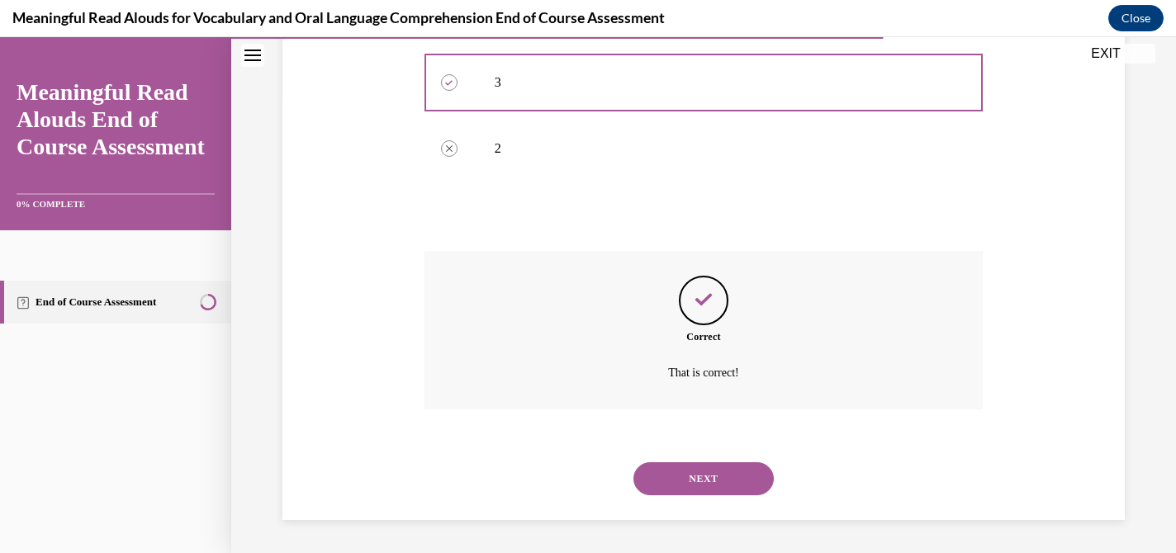
click at [690, 490] on button "NEXT" at bounding box center [704, 479] width 140 height 33
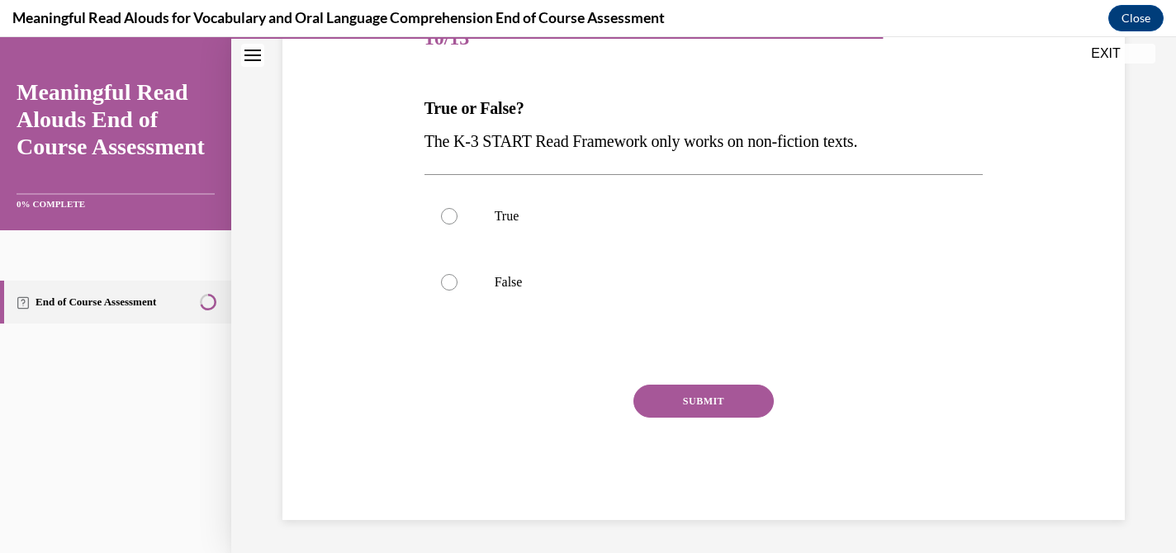
scroll to position [183, 0]
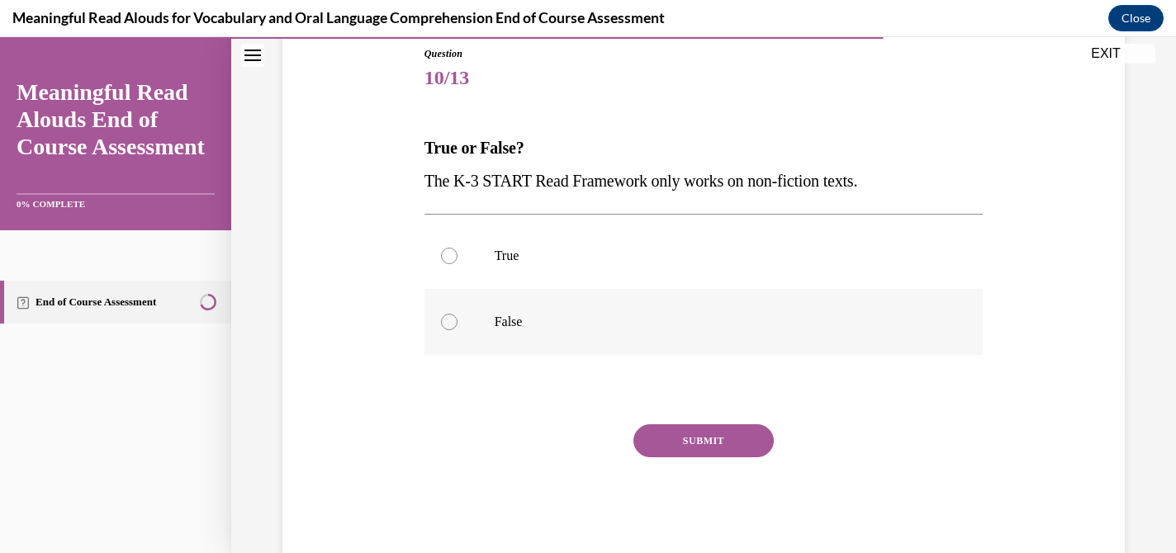
click at [552, 335] on label "False" at bounding box center [704, 322] width 559 height 66
click at [458, 330] on input "False" at bounding box center [449, 322] width 17 height 17
radio input "true"
click at [720, 441] on button "SUBMIT" at bounding box center [704, 441] width 140 height 33
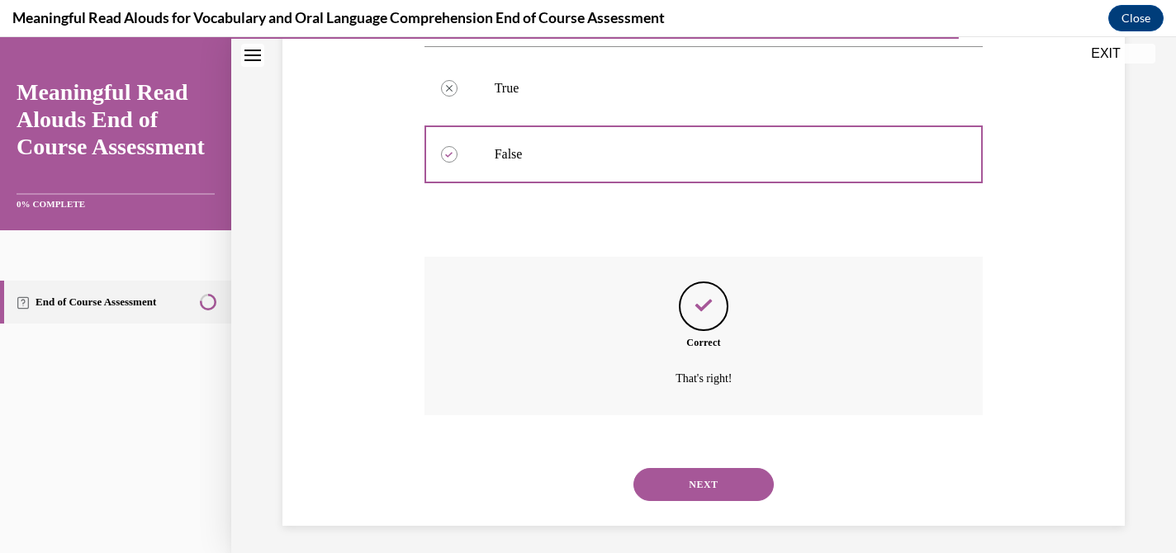
scroll to position [357, 0]
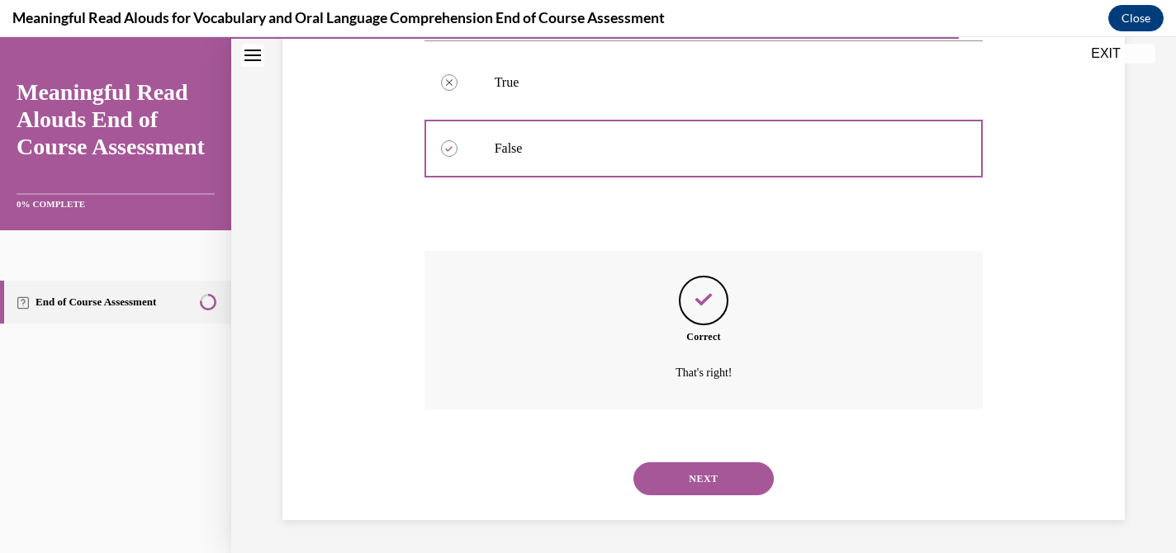
click at [725, 475] on button "NEXT" at bounding box center [704, 479] width 140 height 33
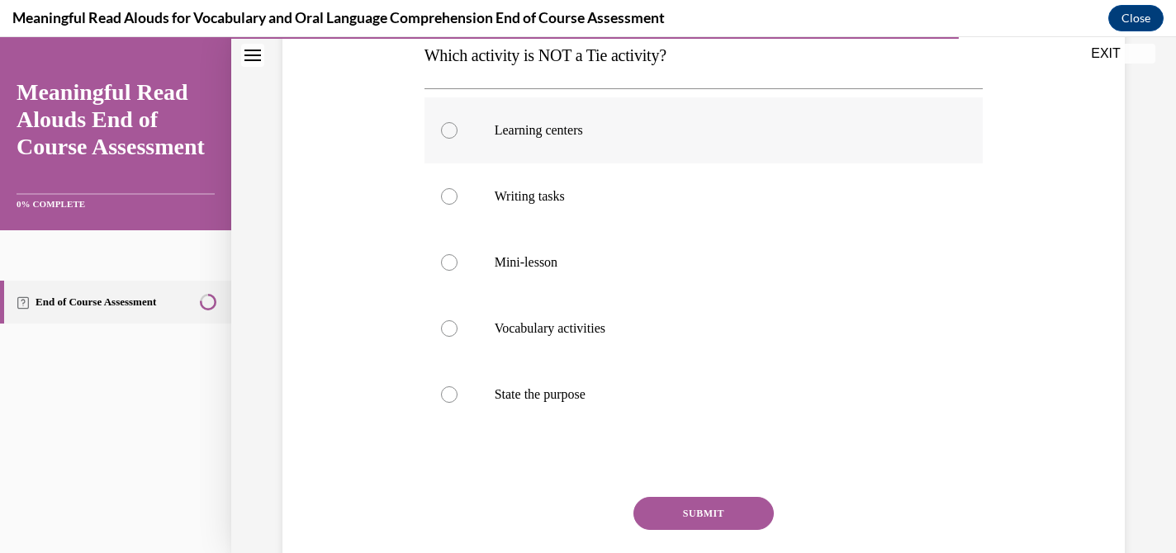
scroll to position [283, 0]
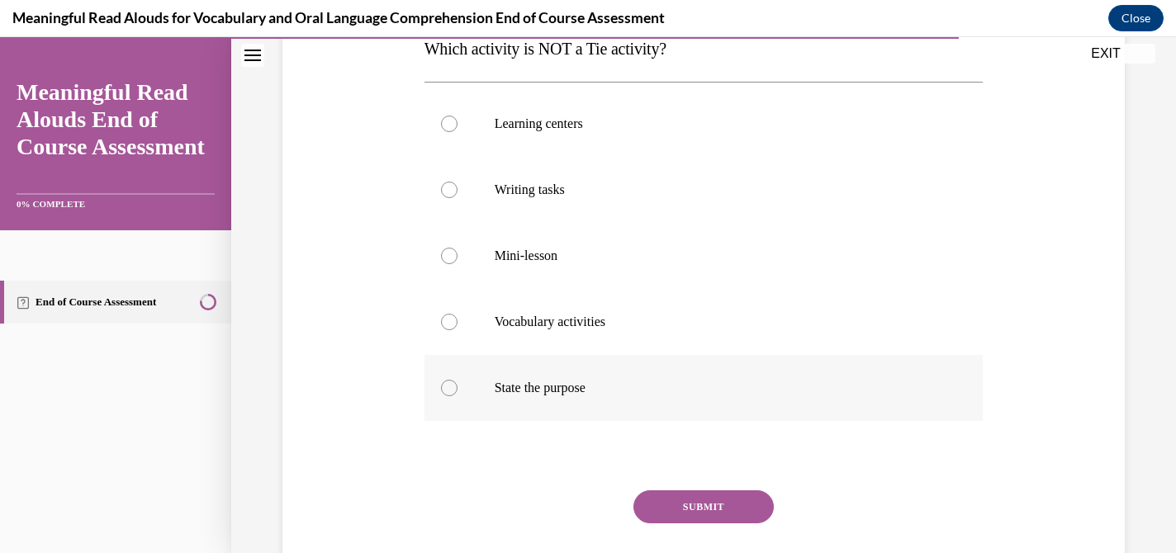
click at [543, 404] on label "State the purpose" at bounding box center [704, 388] width 559 height 66
click at [458, 397] on input "State the purpose" at bounding box center [449, 388] width 17 height 17
radio input "true"
click at [713, 501] on button "SUBMIT" at bounding box center [704, 507] width 140 height 33
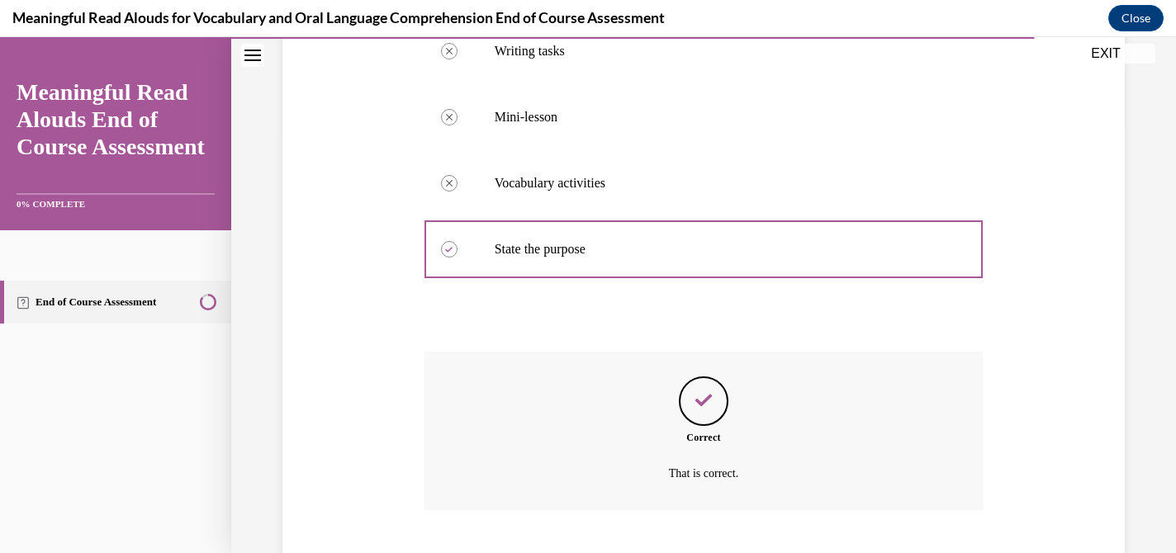
scroll to position [522, 0]
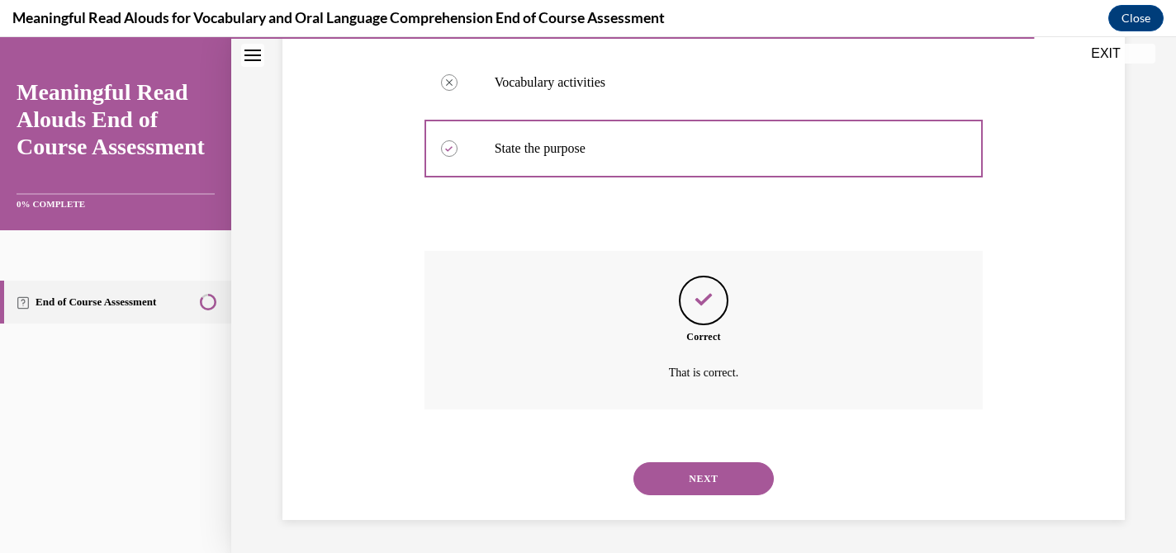
click at [714, 492] on button "NEXT" at bounding box center [704, 479] width 140 height 33
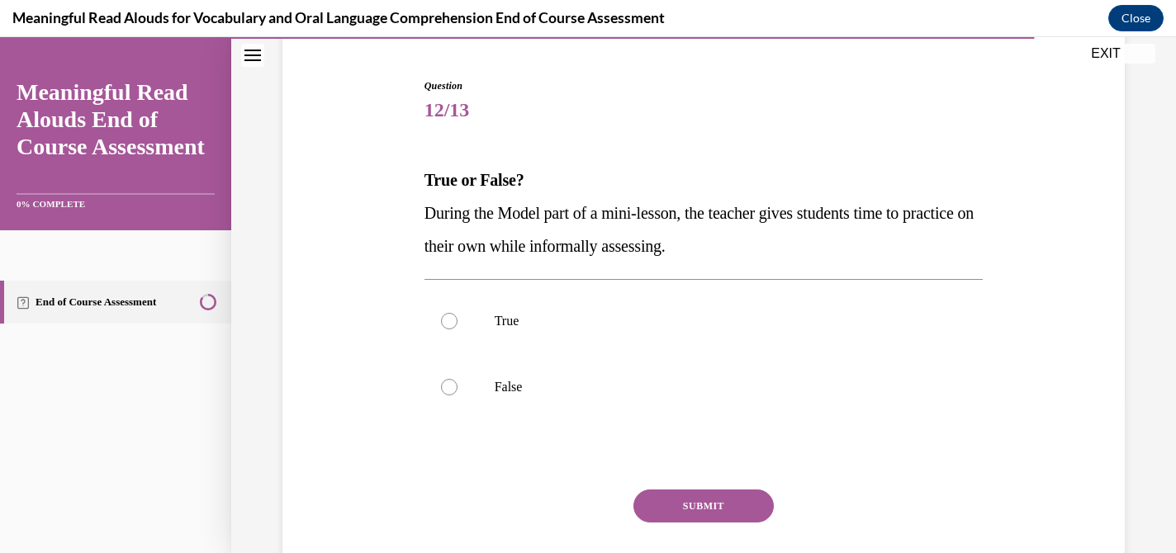
scroll to position [153, 0]
click at [514, 382] on p "False" at bounding box center [719, 386] width 448 height 17
click at [458, 382] on input "False" at bounding box center [449, 386] width 17 height 17
radio input "true"
click at [719, 504] on button "SUBMIT" at bounding box center [704, 504] width 140 height 33
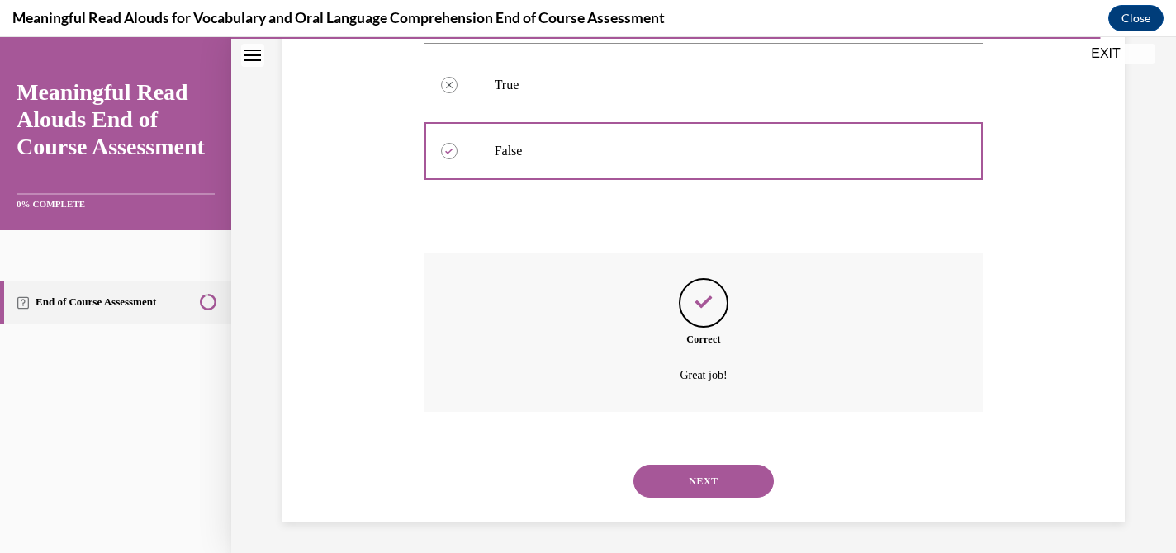
scroll to position [390, 0]
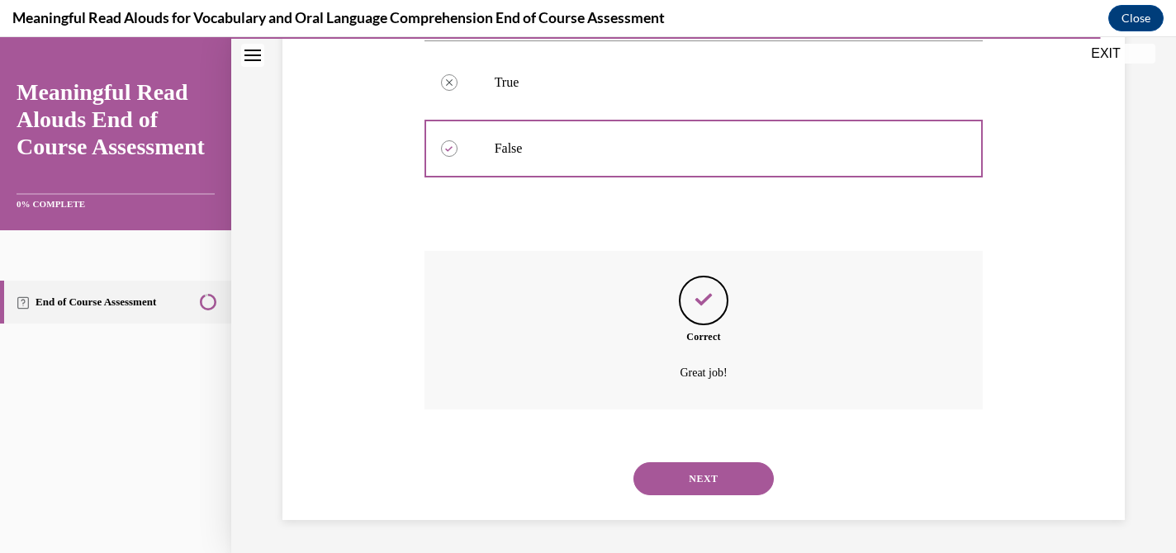
click at [719, 477] on button "NEXT" at bounding box center [704, 479] width 140 height 33
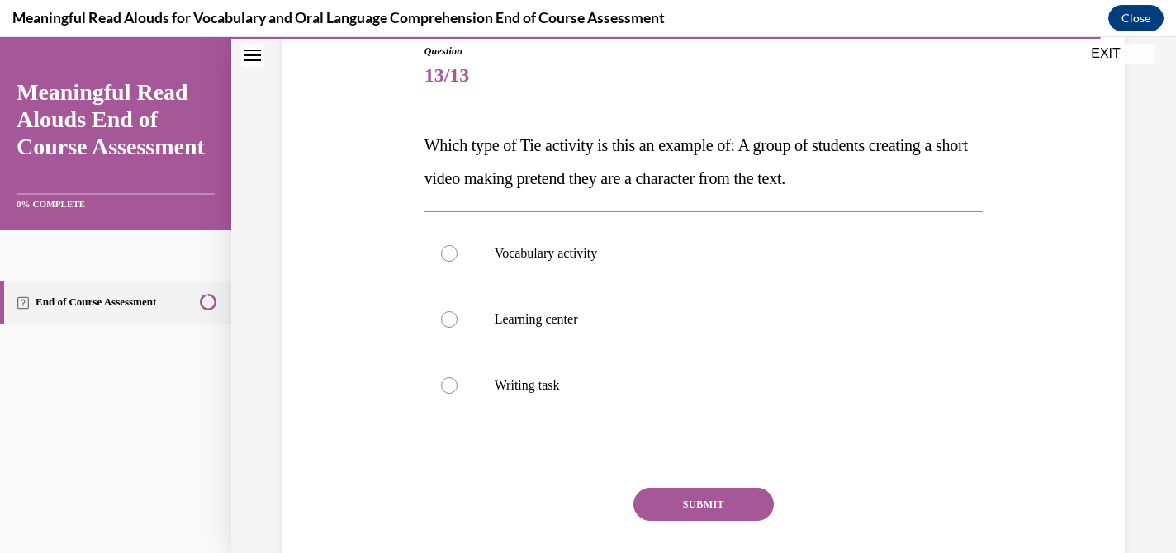
scroll to position [188, 0]
click at [577, 330] on label "Learning center" at bounding box center [704, 318] width 559 height 66
click at [458, 326] on input "Learning center" at bounding box center [449, 318] width 17 height 17
radio input "true"
click at [723, 513] on button "SUBMIT" at bounding box center [704, 503] width 140 height 33
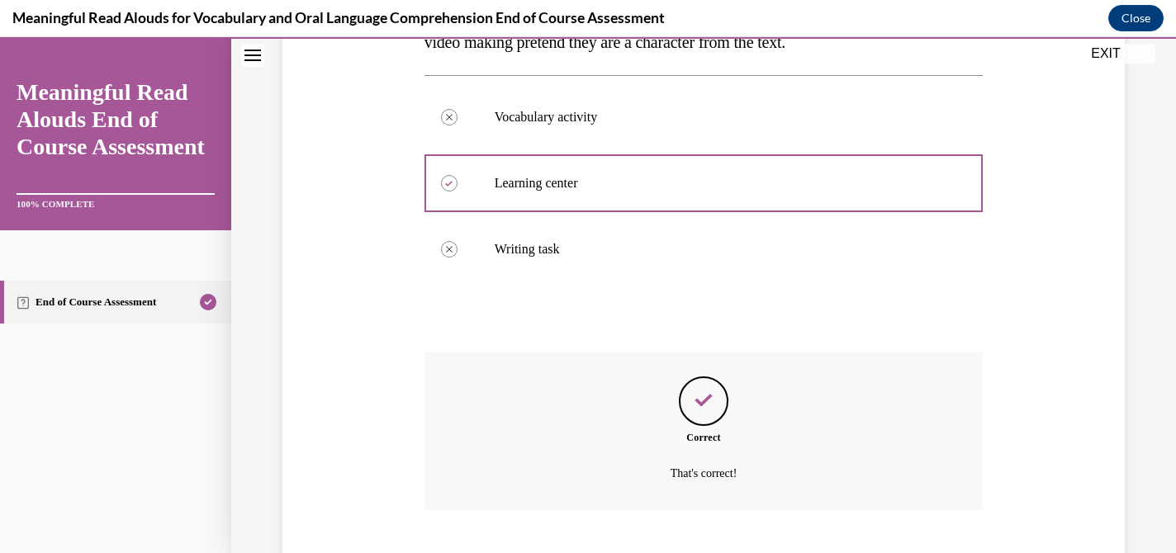
scroll to position [423, 0]
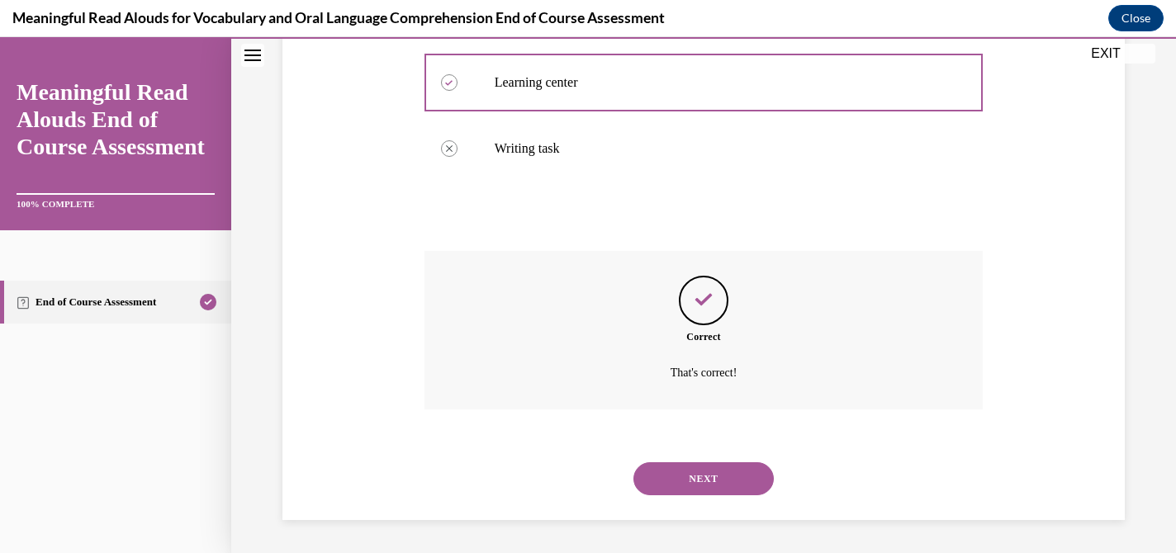
click at [724, 487] on button "NEXT" at bounding box center [704, 479] width 140 height 33
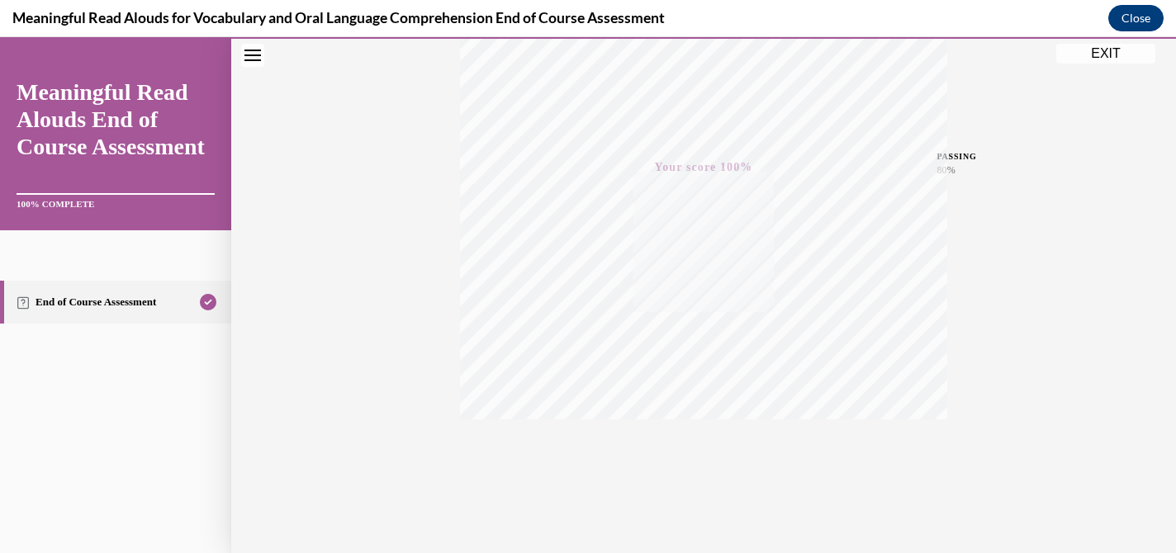
scroll to position [330, 0]
click at [1106, 55] on button "EXIT" at bounding box center [1106, 54] width 99 height 20
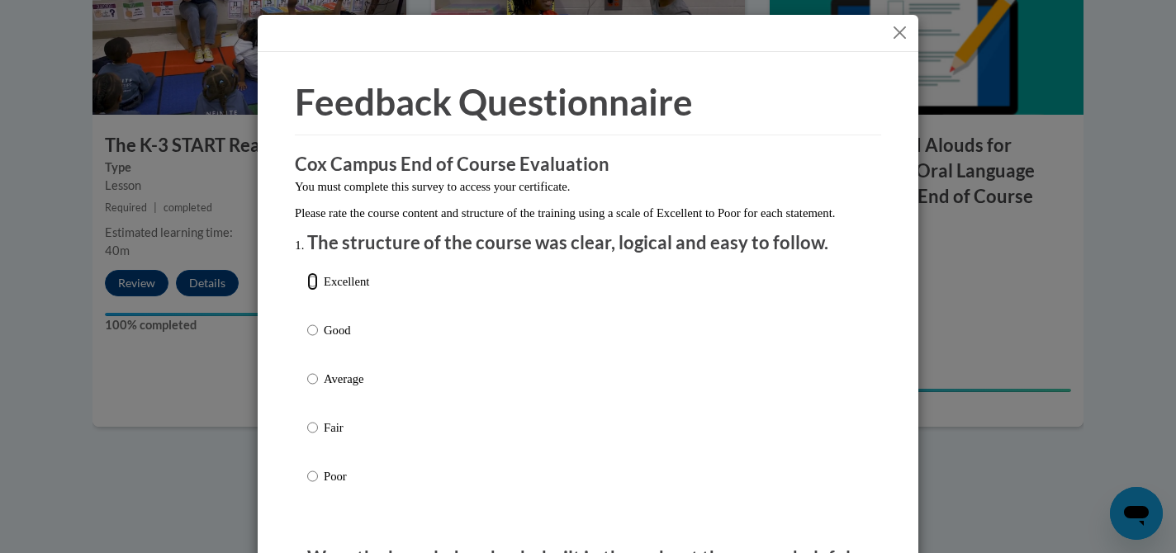
click at [311, 291] on input "Excellent" at bounding box center [312, 282] width 11 height 18
radio input "true"
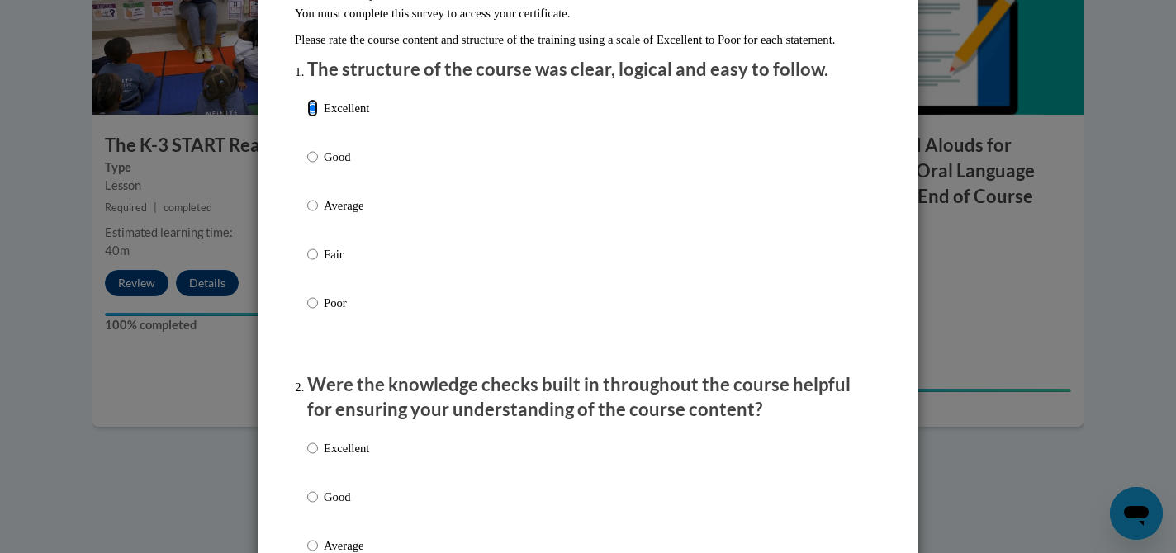
scroll to position [199, 0]
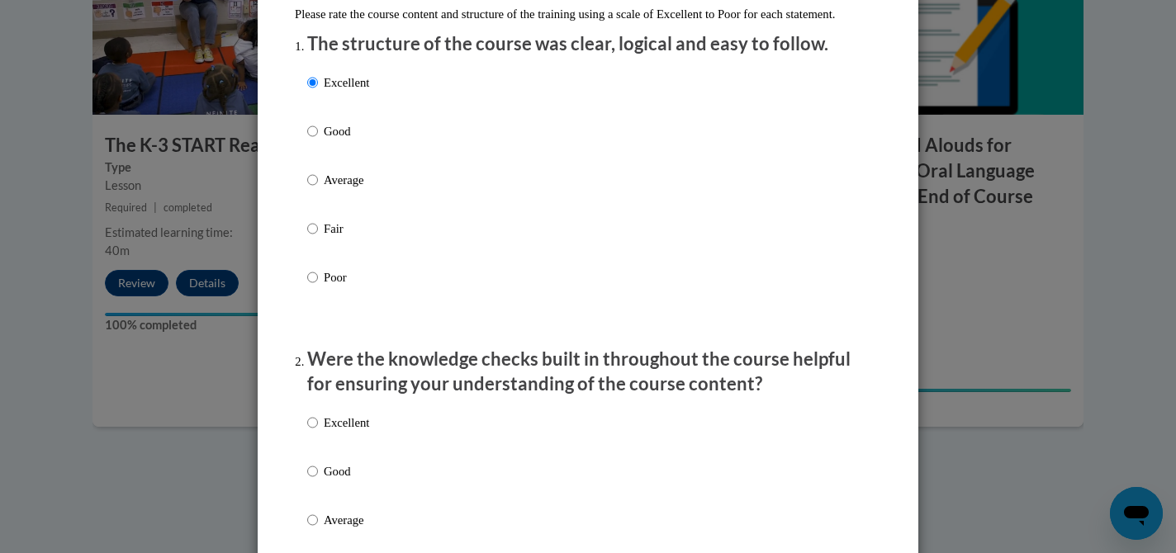
click at [315, 450] on label "Excellent" at bounding box center [338, 436] width 62 height 45
click at [315, 432] on input "Excellent" at bounding box center [312, 423] width 11 height 18
radio input "true"
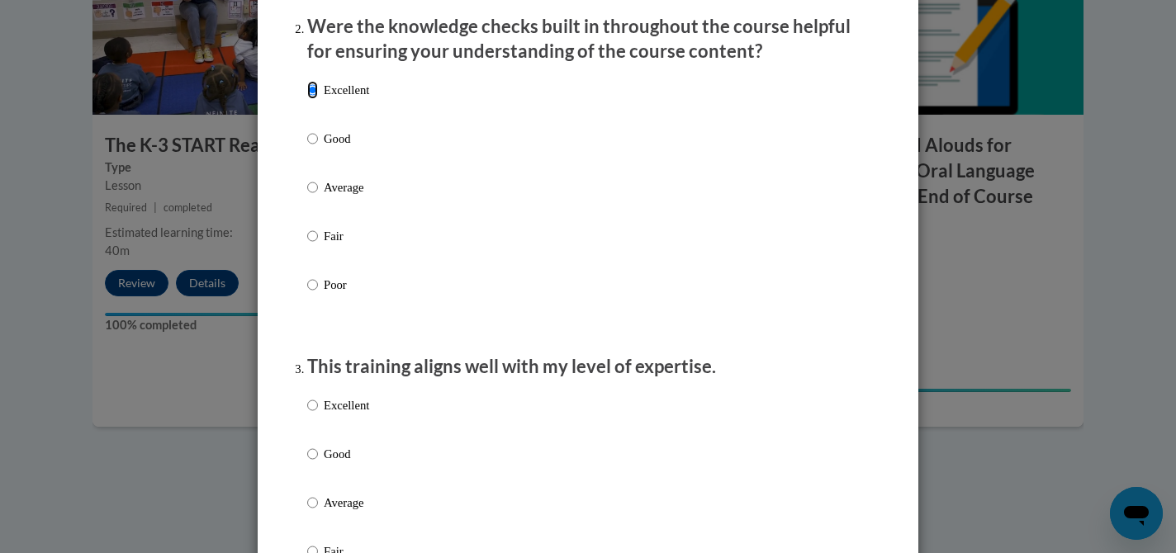
scroll to position [541, 0]
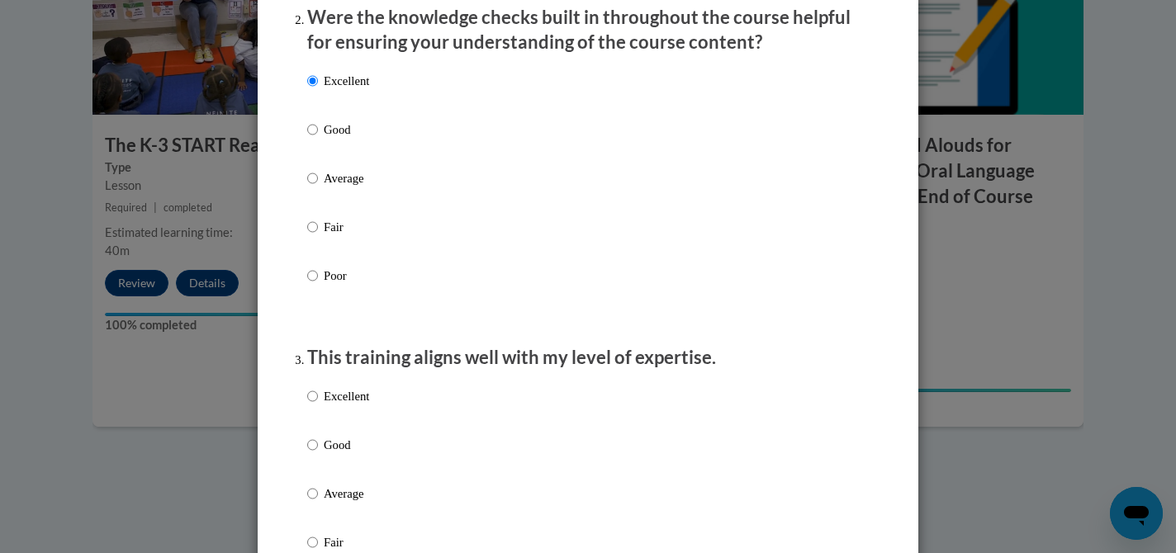
click at [318, 430] on label "Excellent" at bounding box center [338, 409] width 62 height 45
click at [318, 406] on input "Excellent" at bounding box center [312, 396] width 11 height 18
radio input "true"
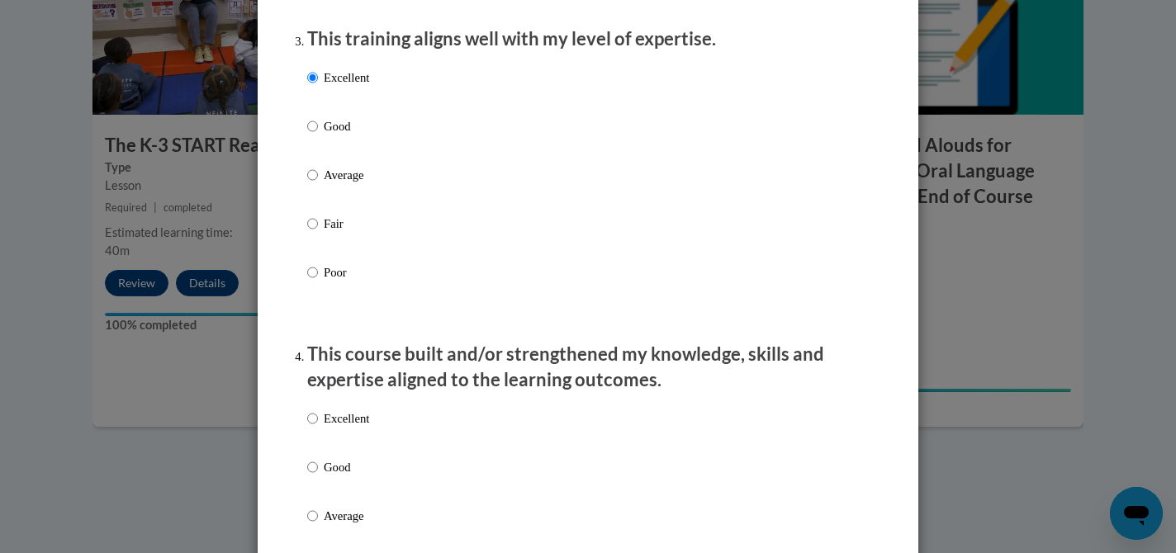
click at [318, 430] on label "Excellent" at bounding box center [338, 432] width 62 height 45
click at [318, 428] on input "Excellent" at bounding box center [312, 419] width 11 height 18
radio input "true"
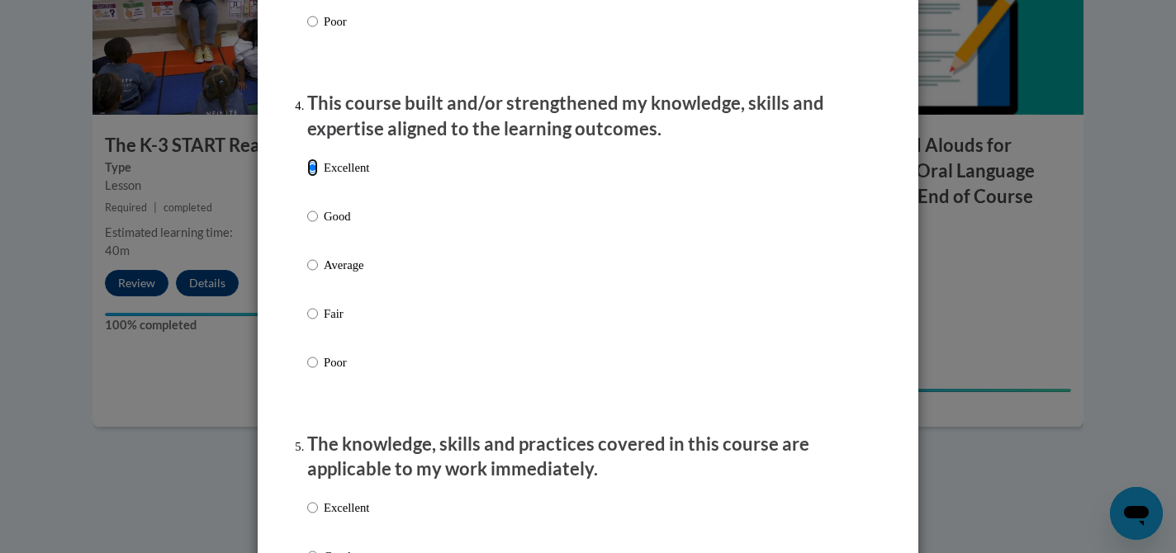
scroll to position [1138, 0]
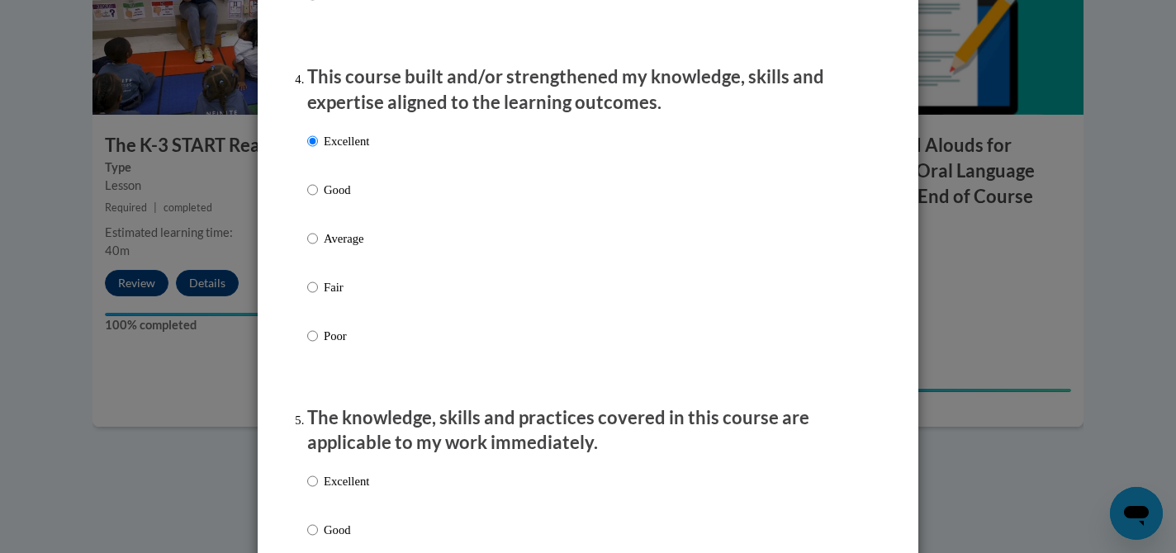
click at [321, 500] on label "Excellent" at bounding box center [338, 495] width 62 height 45
click at [318, 491] on input "Excellent" at bounding box center [312, 482] width 11 height 18
radio input "true"
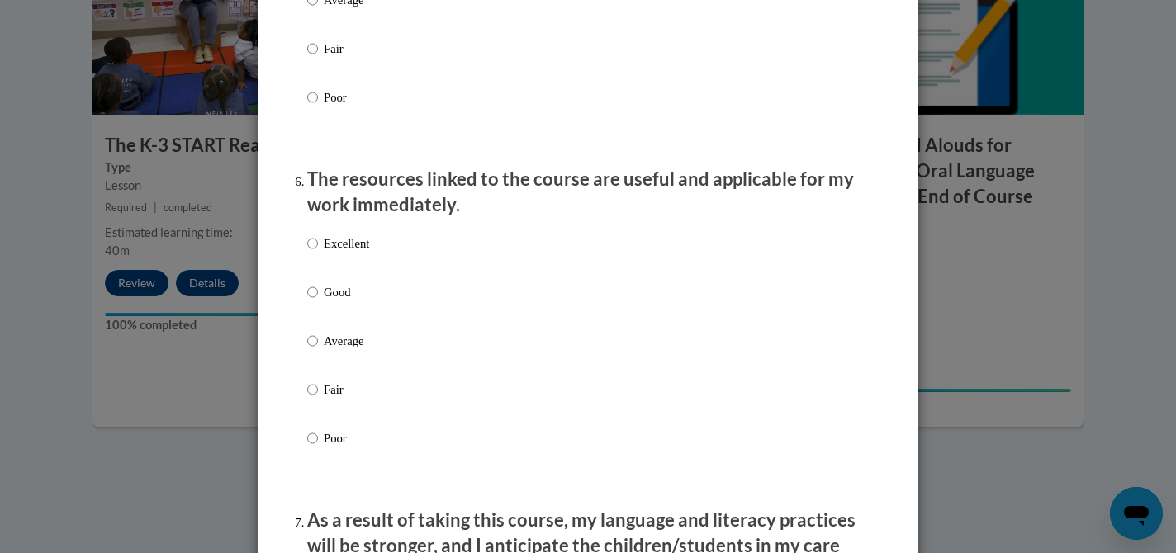
scroll to position [1727, 0]
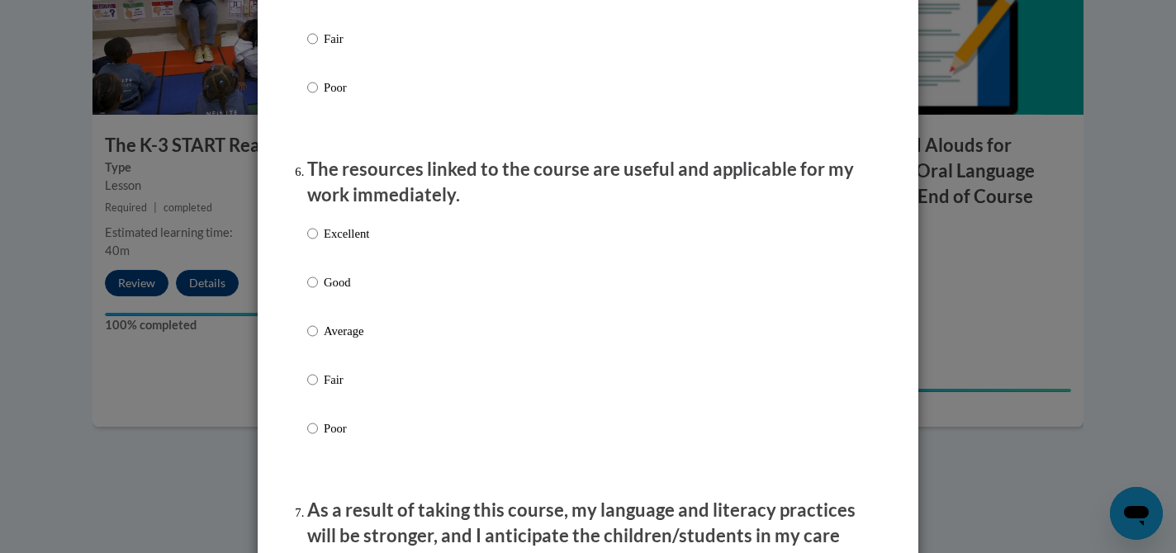
click at [354, 243] on p "Excellent" at bounding box center [346, 234] width 45 height 18
click at [318, 243] on input "Excellent" at bounding box center [312, 234] width 11 height 18
radio input "true"
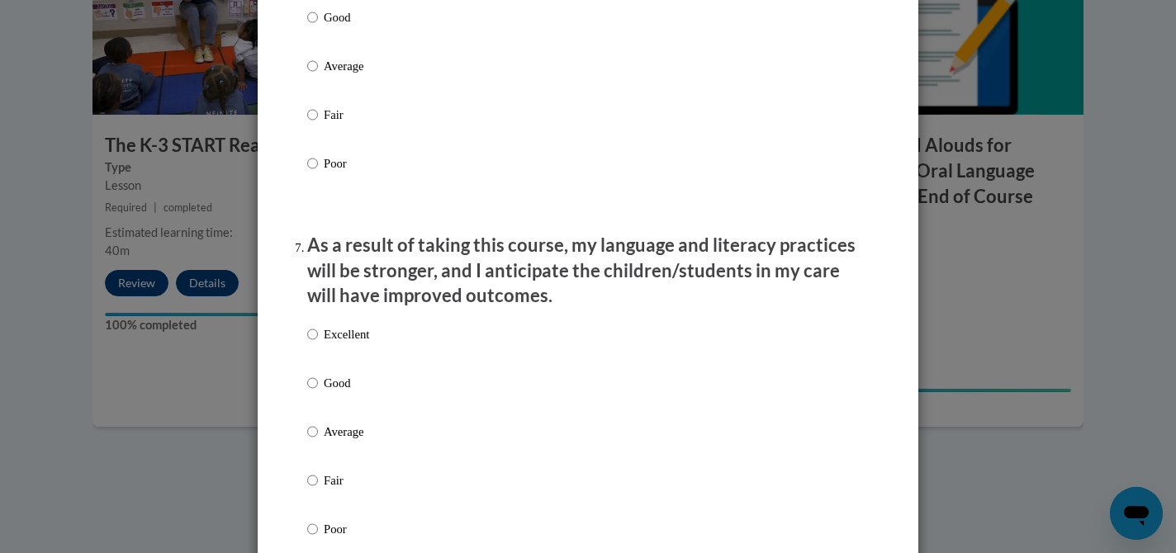
scroll to position [1993, 0]
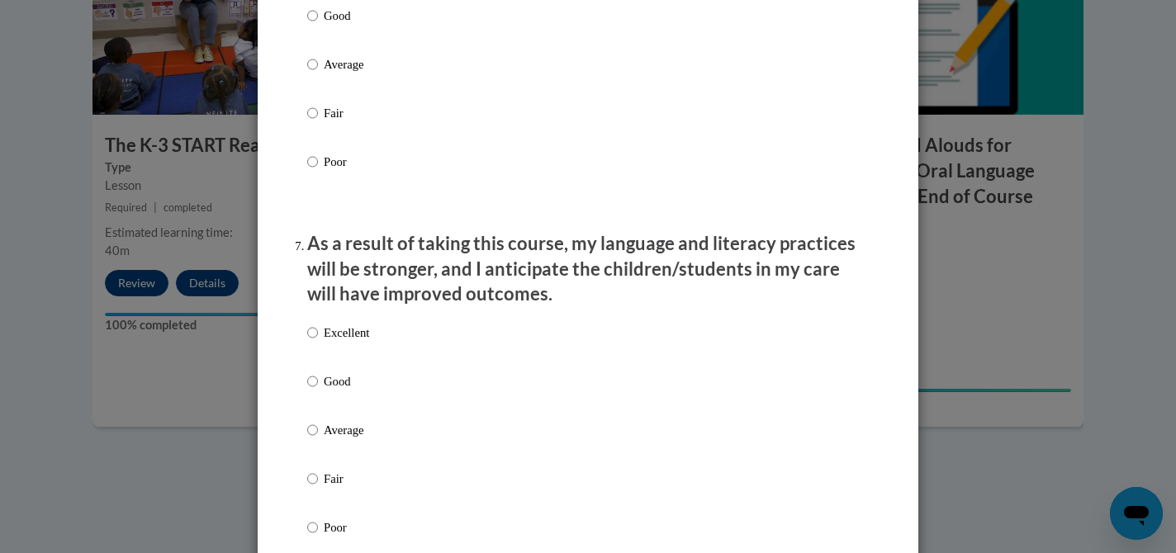
click at [355, 342] on p "Excellent" at bounding box center [346, 333] width 45 height 18
click at [318, 342] on input "Excellent" at bounding box center [312, 333] width 11 height 18
radio input "true"
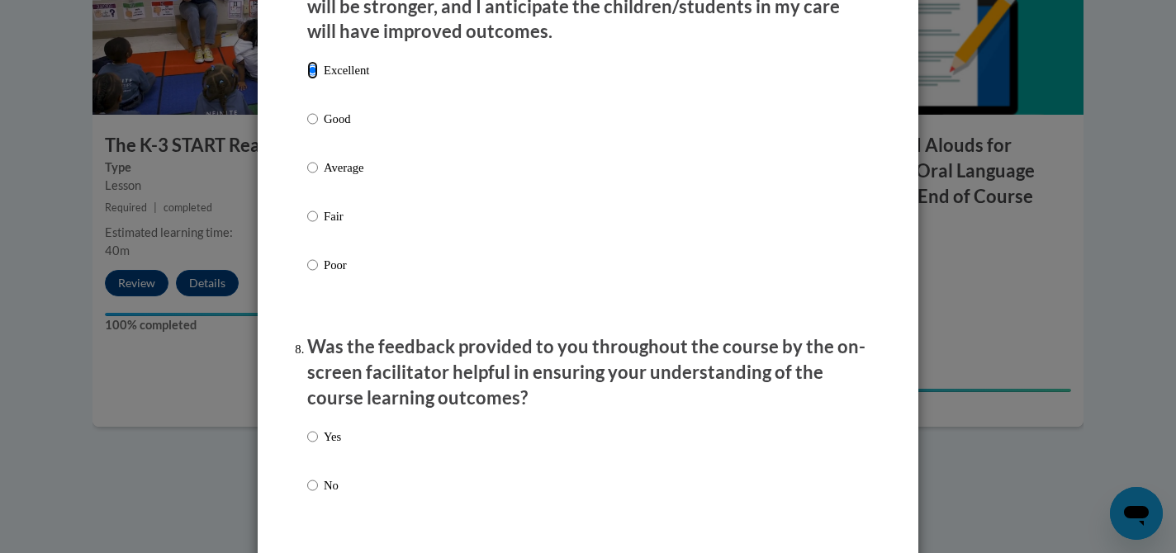
scroll to position [2286, 0]
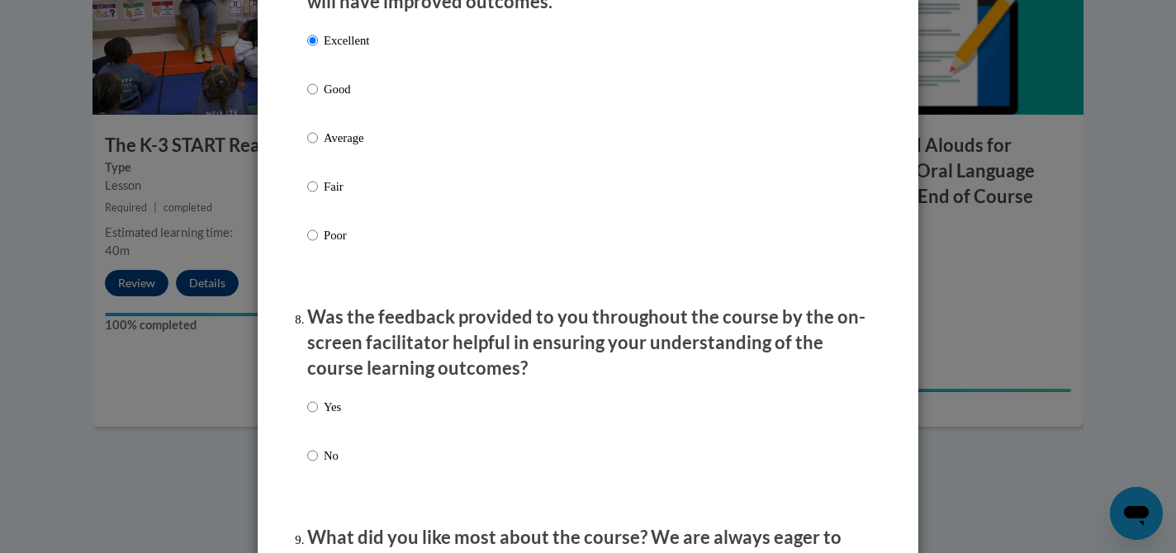
click at [340, 416] on p "Yes" at bounding box center [332, 407] width 17 height 18
click at [318, 416] on input "Yes" at bounding box center [312, 407] width 11 height 18
radio input "true"
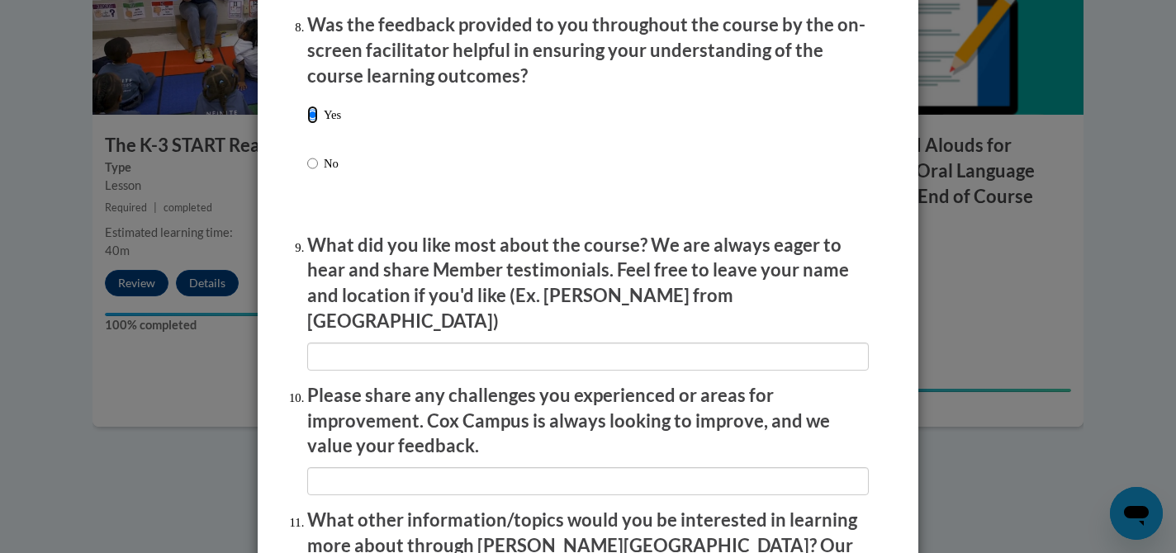
scroll to position [2883, 0]
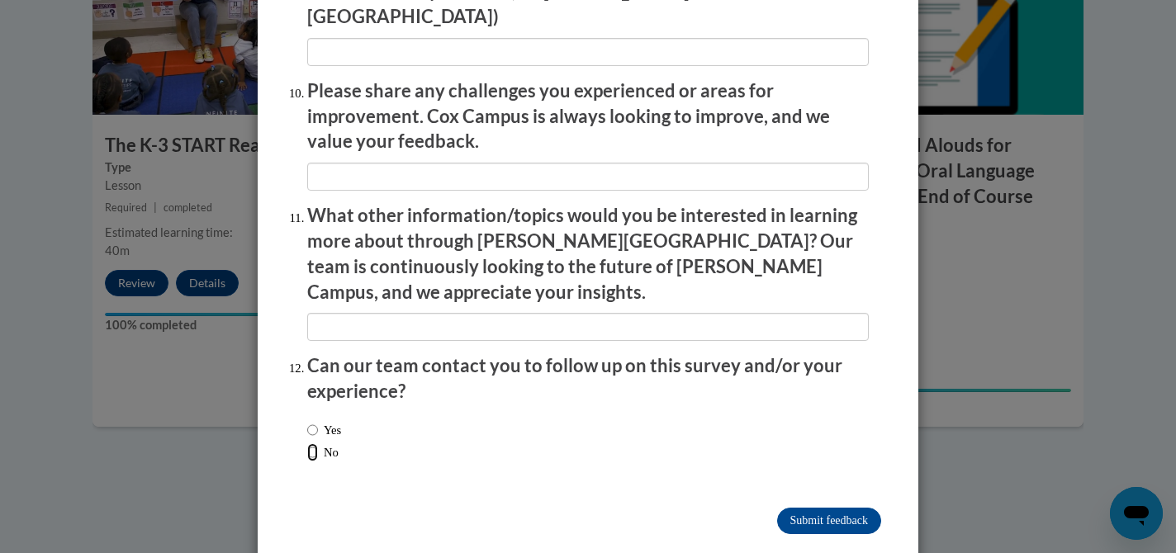
click at [311, 444] on input "No" at bounding box center [312, 453] width 11 height 18
radio input "true"
click at [799, 508] on input "Submit feedback" at bounding box center [829, 521] width 104 height 26
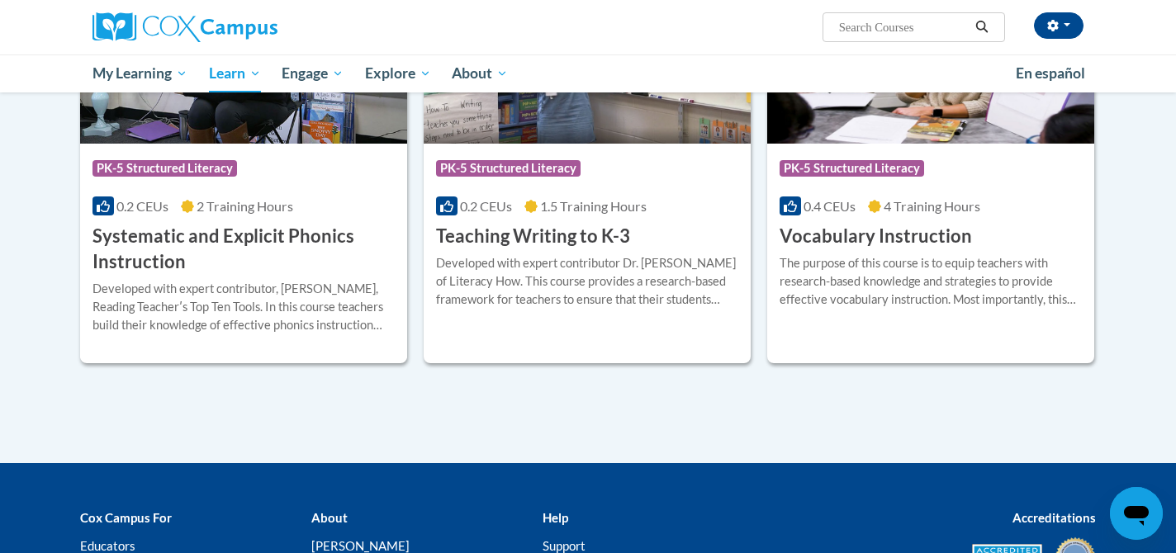
scroll to position [1931, 0]
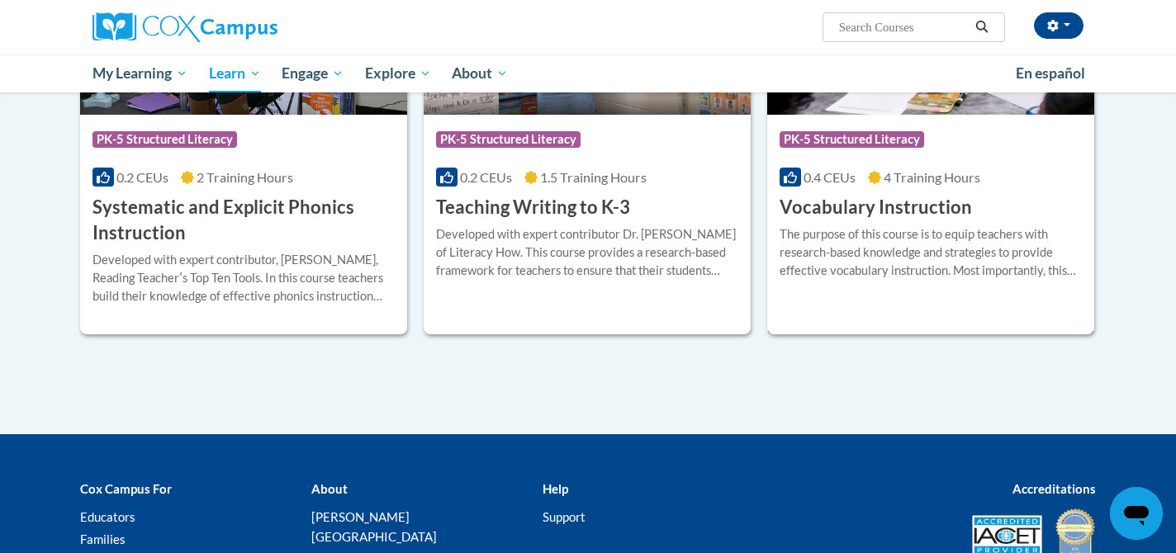
click at [934, 240] on div "The purpose of this course is to equip teachers with research-based knowledge a…" at bounding box center [931, 253] width 302 height 55
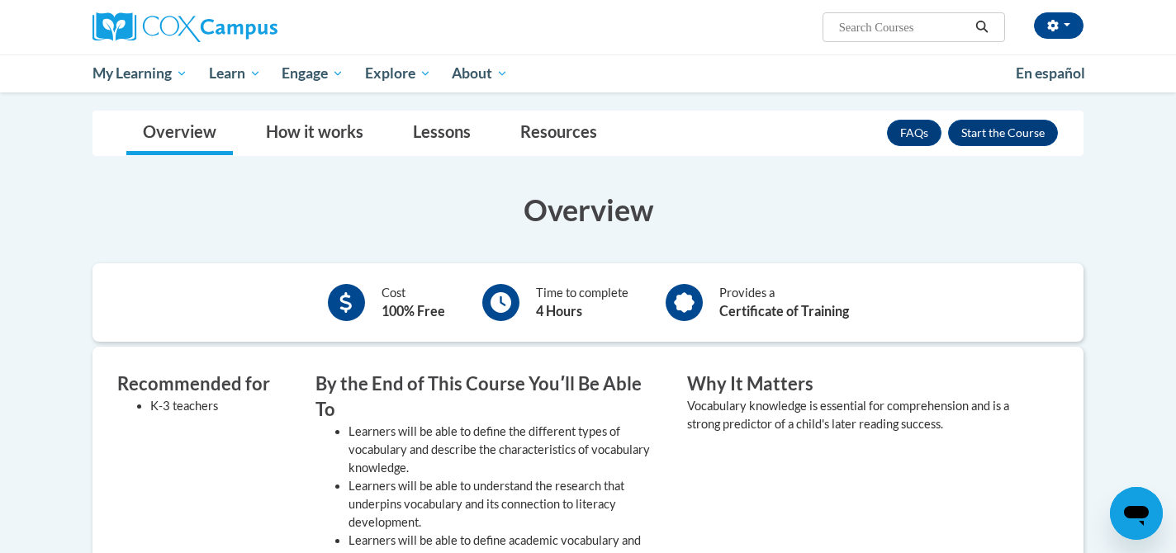
scroll to position [223, 0]
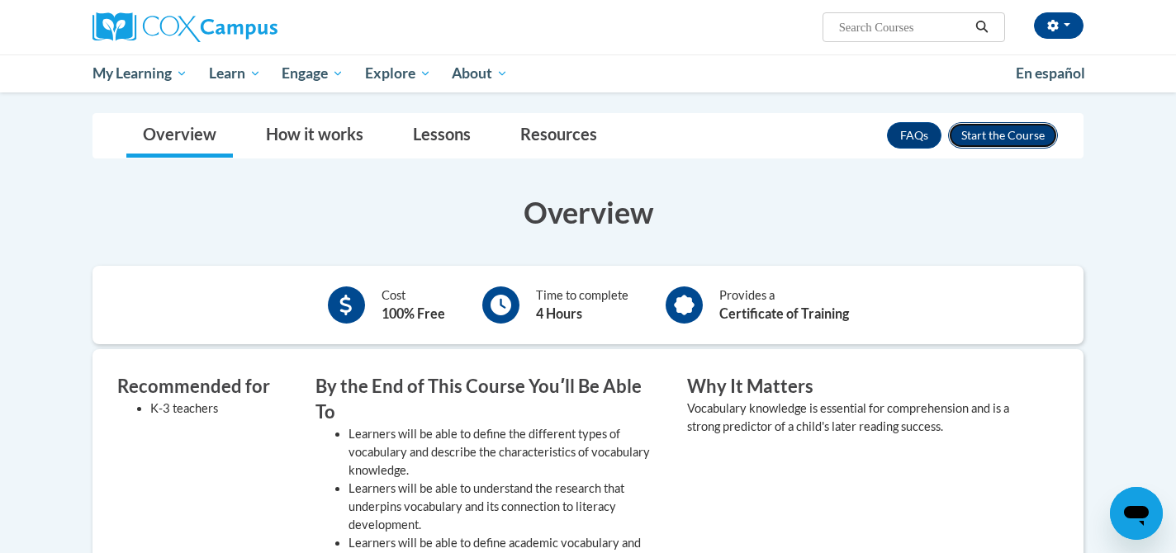
click at [1000, 138] on button "Enroll" at bounding box center [1003, 135] width 110 height 26
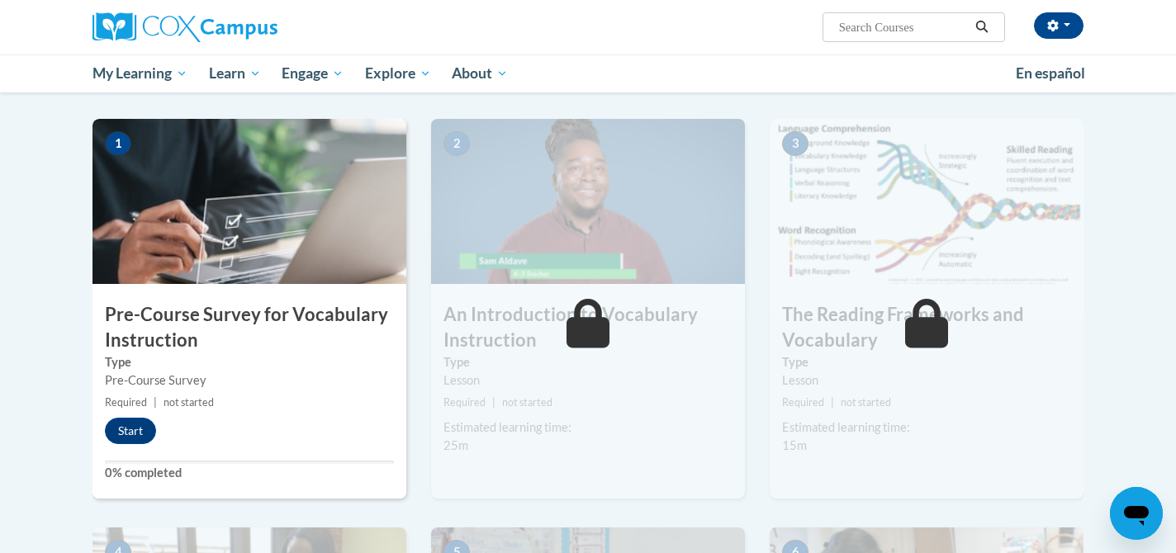
scroll to position [315, 0]
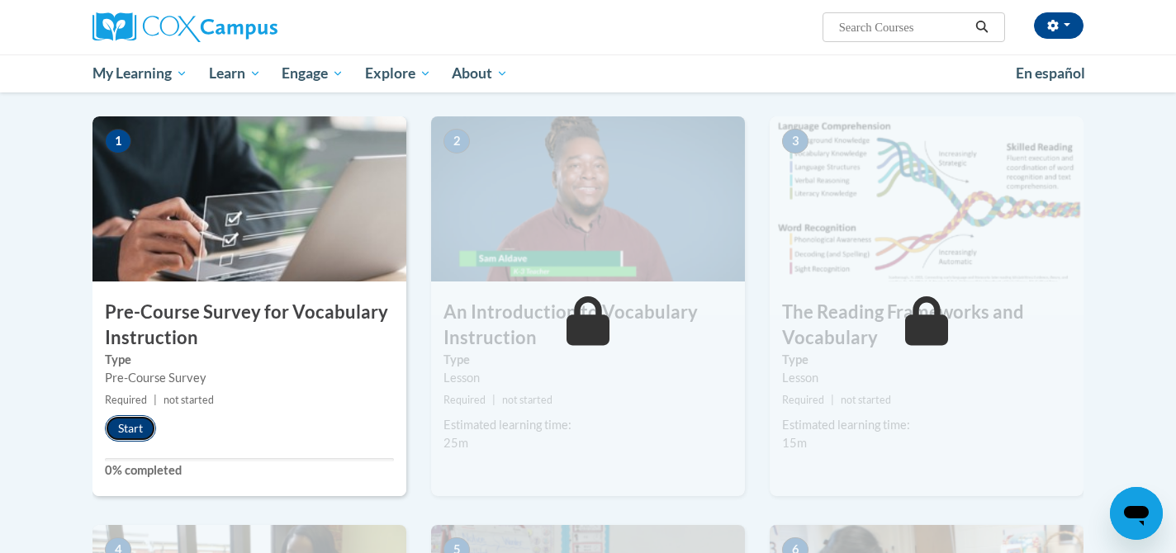
click at [116, 439] on button "Start" at bounding box center [130, 429] width 51 height 26
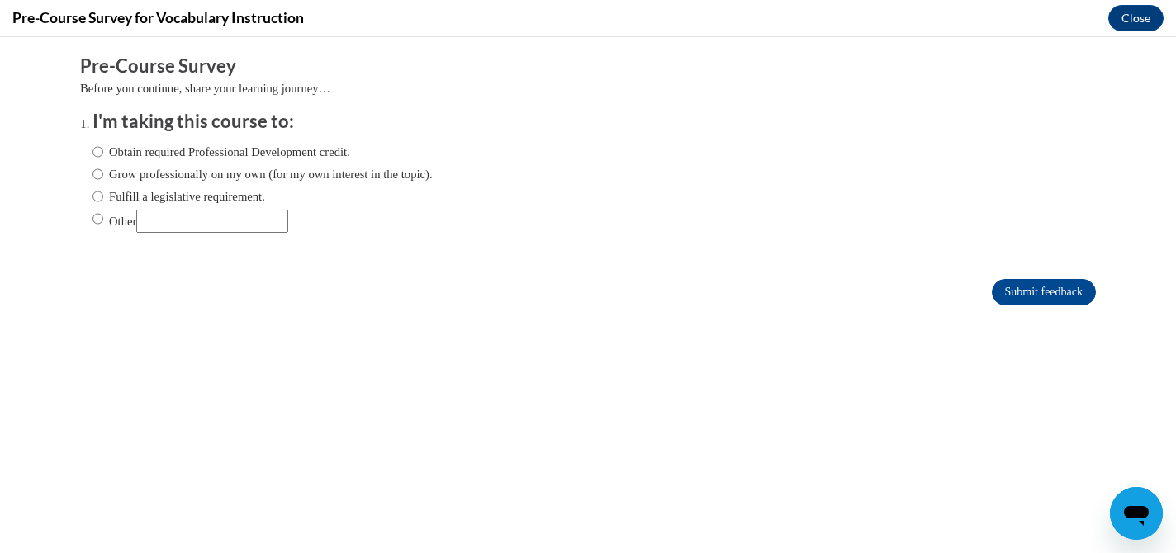
scroll to position [0, 0]
click at [101, 197] on input "Fulfill a legislative requirement." at bounding box center [98, 197] width 11 height 18
radio input "true"
click at [1081, 282] on input "Submit feedback" at bounding box center [1044, 292] width 104 height 26
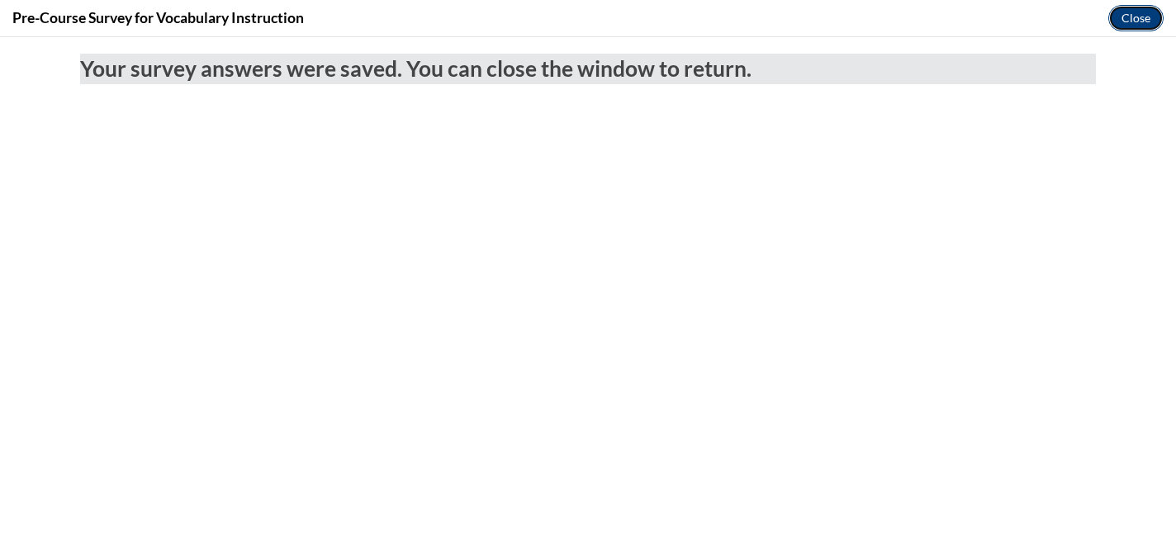
click at [1133, 16] on button "Close" at bounding box center [1136, 18] width 55 height 26
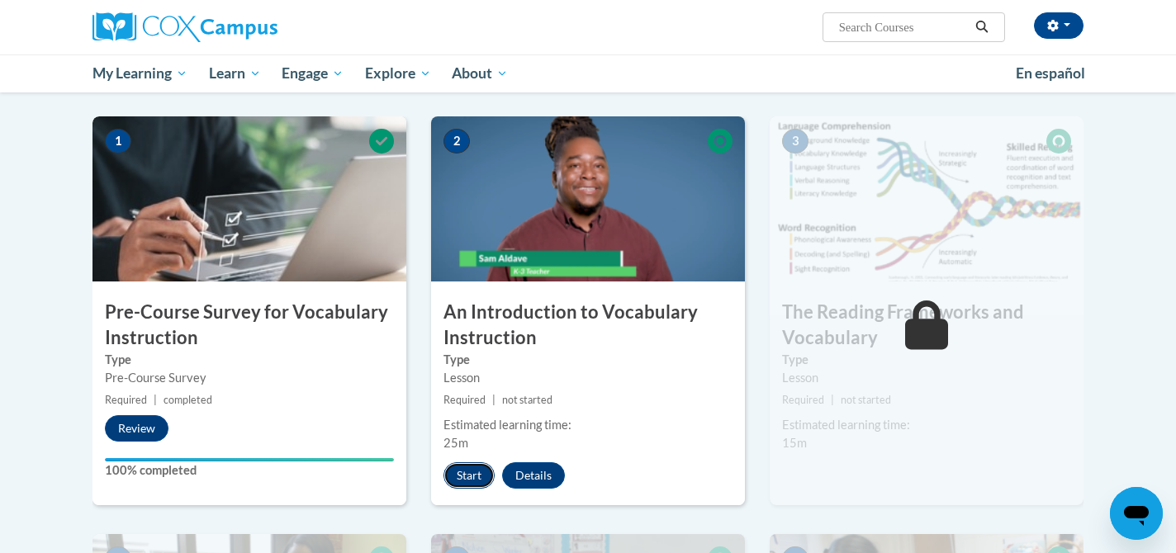
click at [472, 477] on button "Start" at bounding box center [469, 476] width 51 height 26
